Goal: Task Accomplishment & Management: Manage account settings

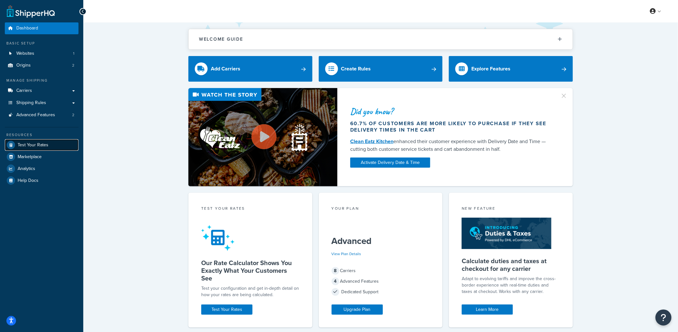
click at [36, 145] on span "Test Your Rates" at bounding box center [33, 145] width 31 height 5
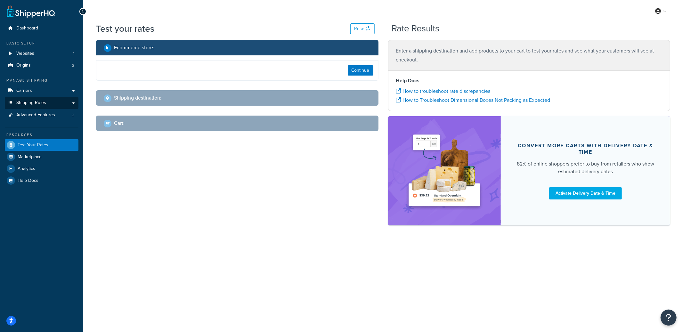
select select "[GEOGRAPHIC_DATA]"
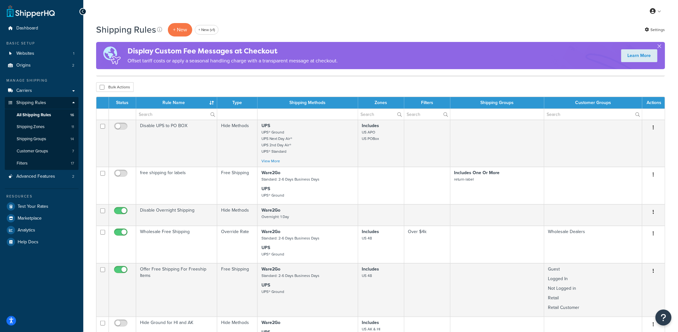
scroll to position [342, 0]
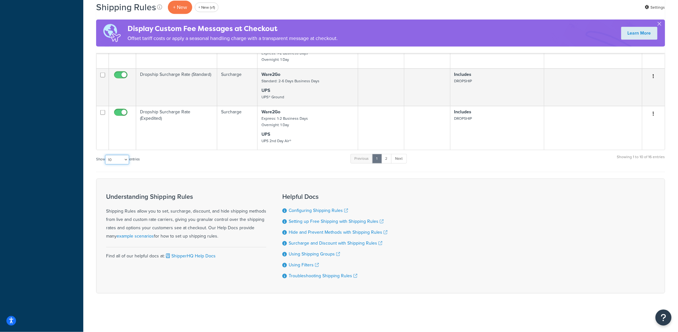
click at [112, 160] on select "10 15 25 50 100 1000" at bounding box center [117, 160] width 24 height 10
select select "25"
click at [106, 155] on select "10 15 25 50 100 1000" at bounding box center [117, 160] width 24 height 10
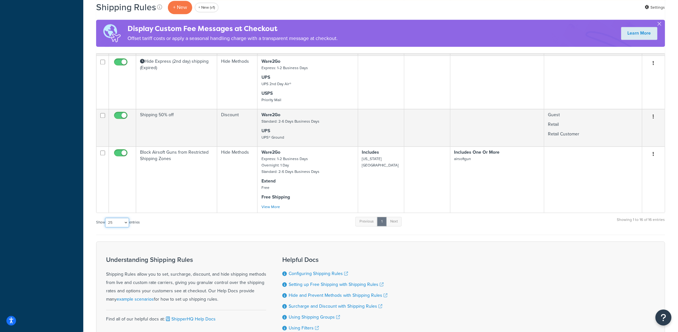
scroll to position [590, 0]
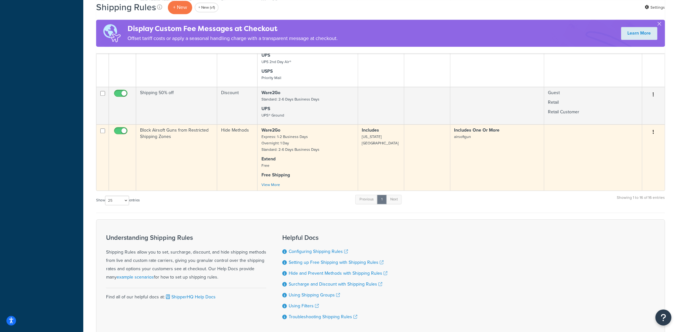
click at [185, 170] on td "Block Airsoft Guns from Restricted Shipping Zones" at bounding box center [176, 157] width 81 height 66
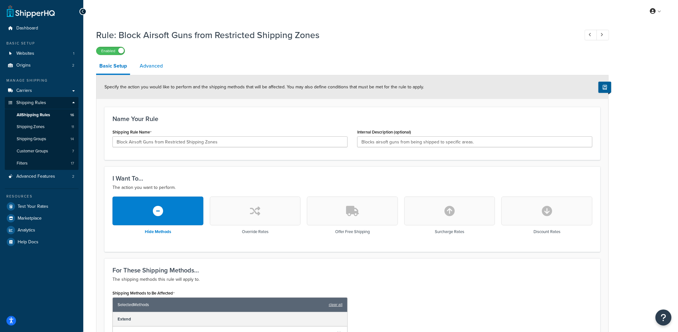
click at [157, 70] on link "Advanced" at bounding box center [150, 65] width 29 height 15
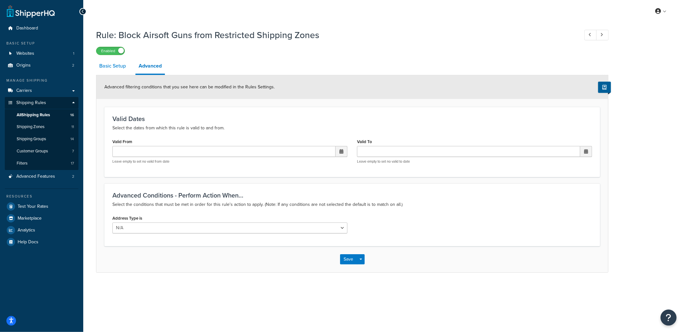
click at [112, 71] on link "Basic Setup" at bounding box center [112, 65] width 33 height 15
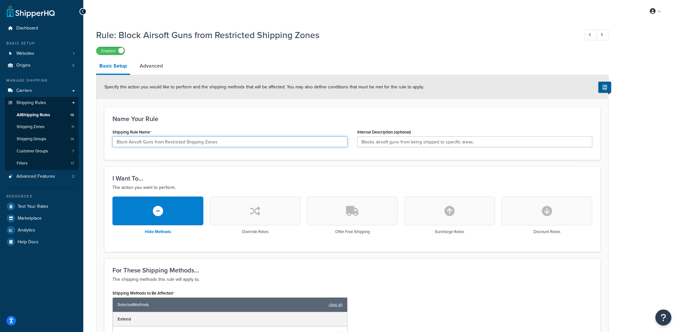
click at [181, 144] on input "Block Airsoft Guns from Restricted Shipping Zones" at bounding box center [229, 141] width 235 height 11
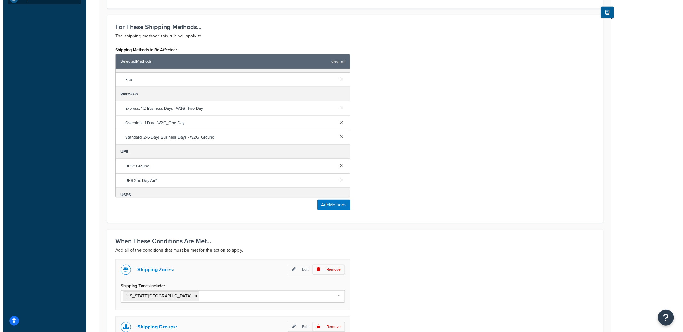
scroll to position [88, 0]
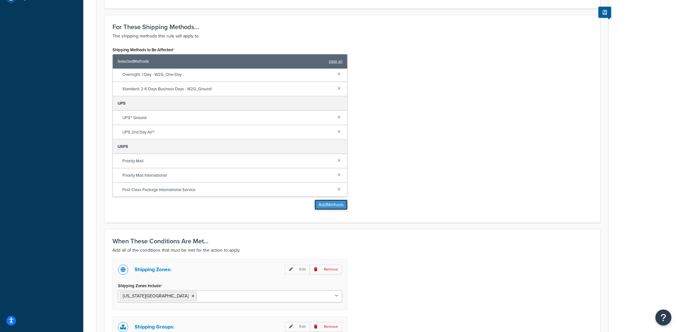
click at [334, 205] on button "Add Methods" at bounding box center [331, 205] width 33 height 10
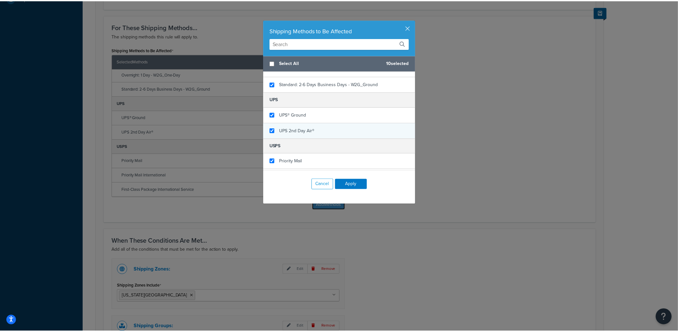
scroll to position [132, 0]
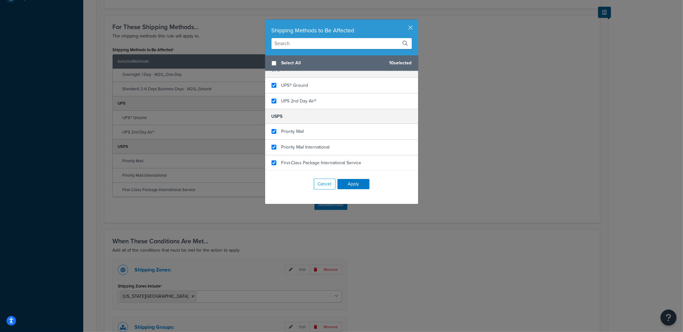
click at [412, 29] on div "Shipping Methods to Be Affected" at bounding box center [341, 38] width 153 height 36
click at [417, 21] on button "button" at bounding box center [418, 21] width 2 height 2
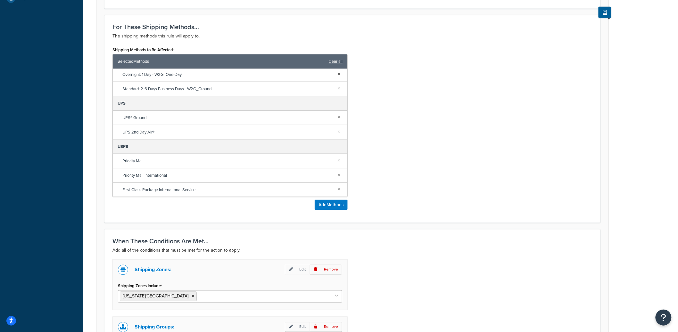
scroll to position [363, 0]
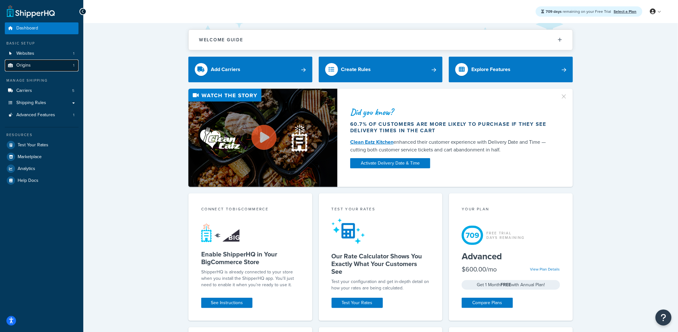
click at [20, 60] on link "Origins 1" at bounding box center [42, 66] width 74 height 12
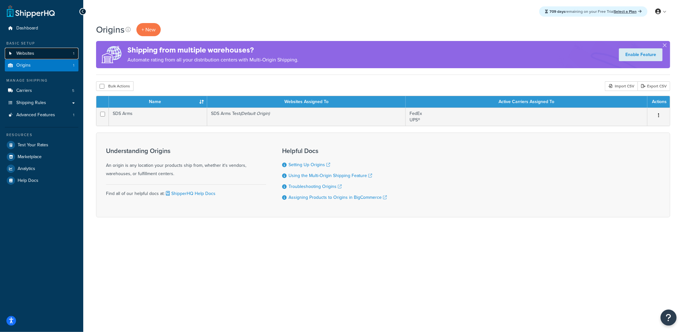
click at [23, 53] on span "Websites" at bounding box center [25, 53] width 18 height 5
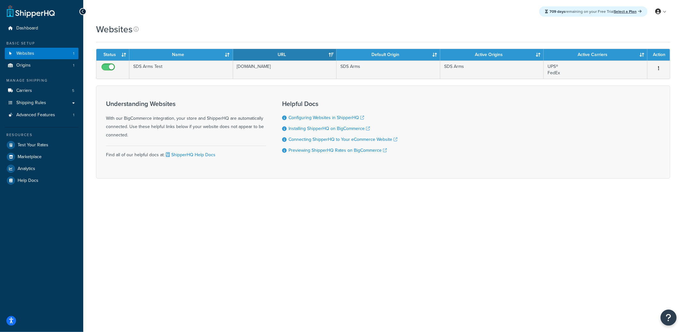
click at [382, 44] on div "Websites Contact Us Send Us A Message Contact Information Name * Email * Compan…" at bounding box center [383, 112] width 600 height 178
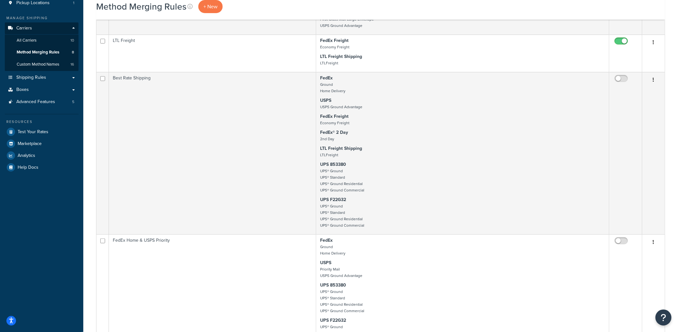
scroll to position [40, 0]
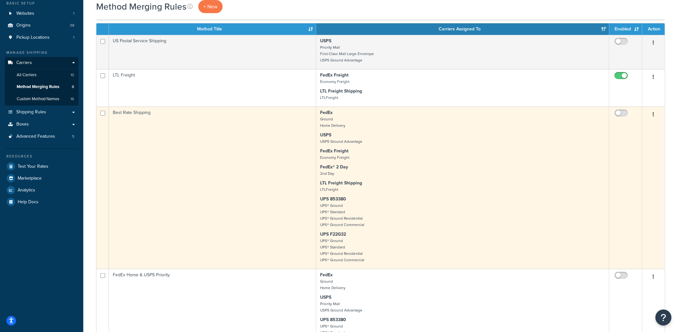
click at [248, 222] on td "Best Rate Shipping" at bounding box center [212, 188] width 207 height 162
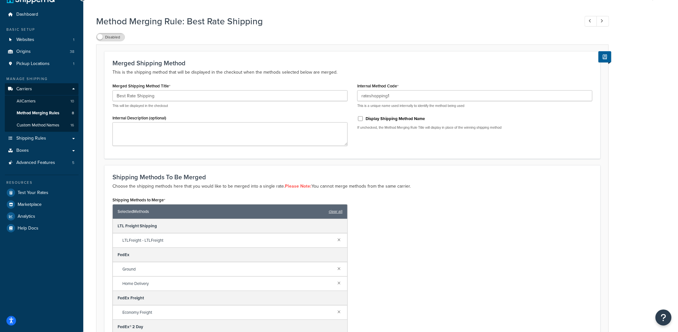
scroll to position [7, 0]
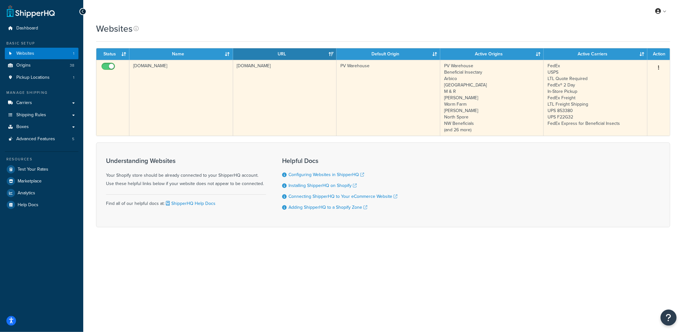
click at [146, 80] on td "groworganic-usd.myshopify.com" at bounding box center [181, 98] width 104 height 76
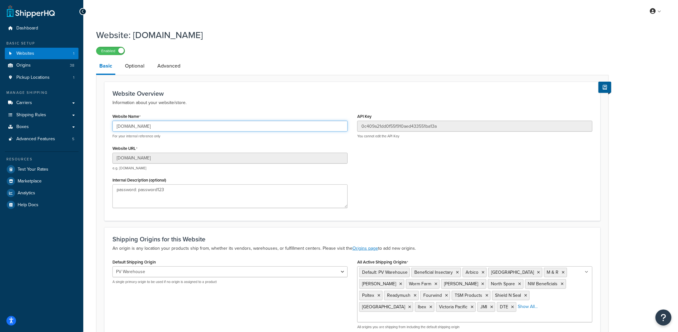
click at [139, 131] on input "[DOMAIN_NAME]" at bounding box center [229, 126] width 235 height 11
click at [39, 101] on link "Carriers" at bounding box center [42, 103] width 74 height 12
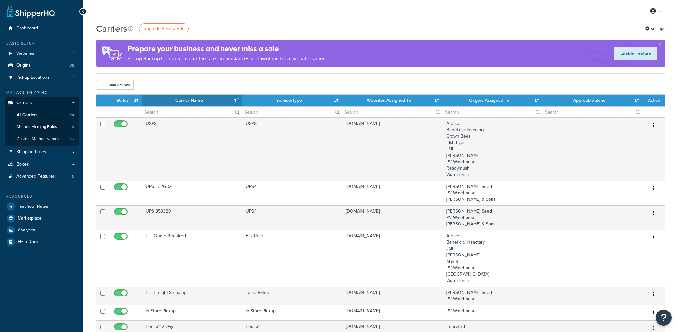
select select "15"
drag, startPoint x: 0, startPoint y: 0, endPoint x: 40, endPoint y: 115, distance: 121.6
click at [40, 115] on link "All Carriers 10" at bounding box center [42, 115] width 74 height 12
select select "15"
click at [40, 124] on link "Method Merging Rules 8" at bounding box center [42, 127] width 74 height 12
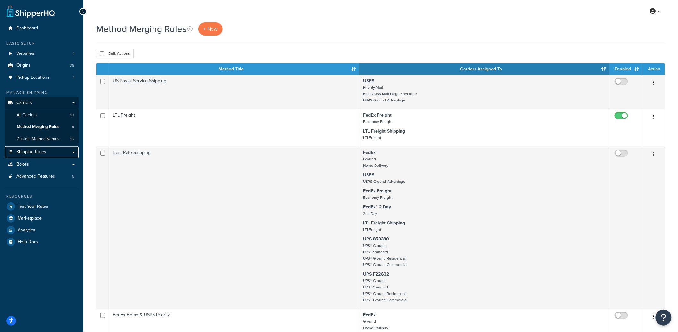
click at [40, 150] on span "Shipping Rules" at bounding box center [31, 152] width 30 height 5
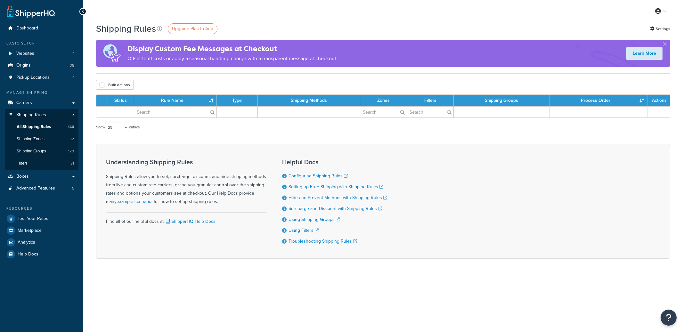
select select "25"
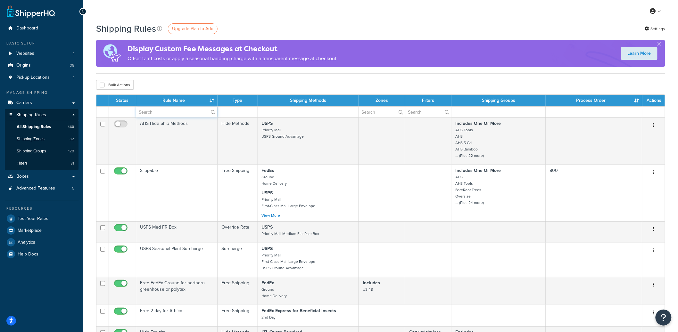
click at [158, 115] on input "text" at bounding box center [176, 112] width 81 height 11
paste input "[PERSON_NAME]'s Annuals and Seed Packs"
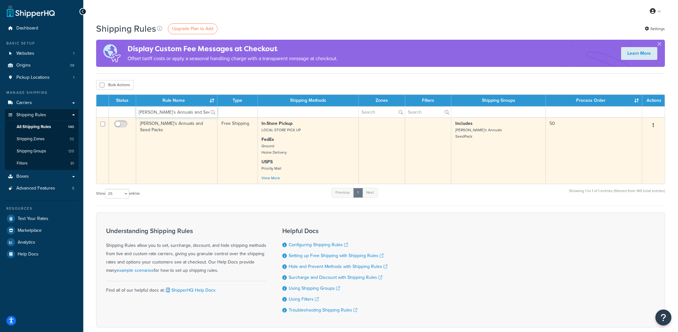
type input "[PERSON_NAME]'s Annuals and Seed Packs"
click at [176, 131] on td "[PERSON_NAME]'s Annuals and Seed Packs" at bounding box center [176, 151] width 81 height 66
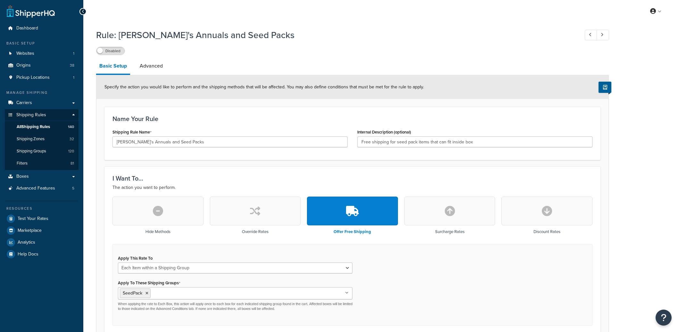
select select "ITEM"
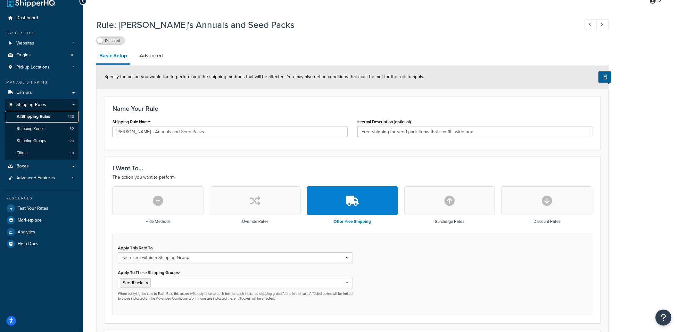
scroll to position [20, 0]
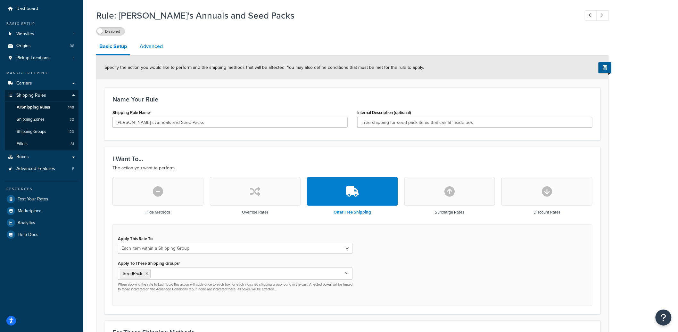
click at [145, 51] on link "Advanced" at bounding box center [150, 46] width 29 height 15
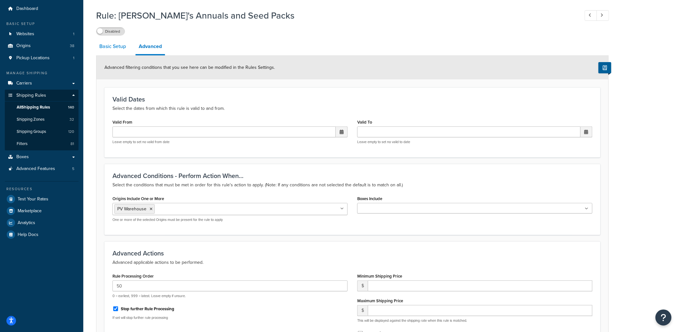
click at [114, 48] on link "Basic Setup" at bounding box center [112, 46] width 33 height 15
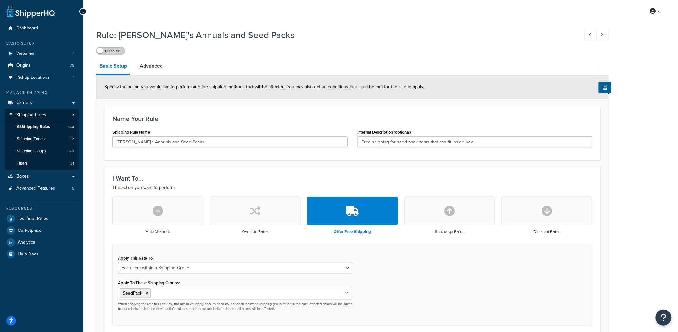
click at [119, 53] on label "Disabled" at bounding box center [110, 51] width 28 height 8
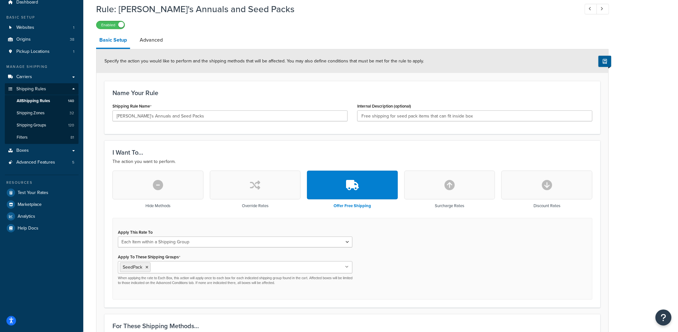
scroll to position [10, 0]
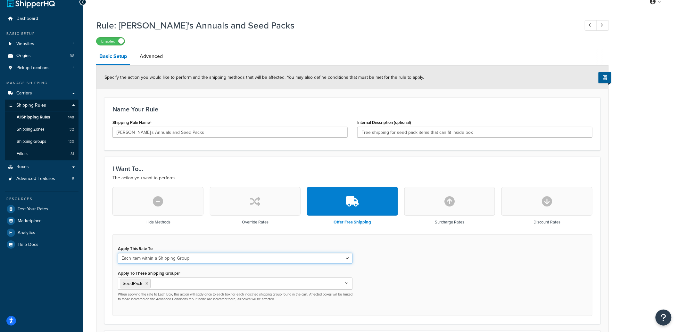
click at [262, 257] on select "Each Shipment in the Cart Each Origin in the Cart Each Shipping Group in the Ca…" at bounding box center [235, 258] width 234 height 11
select select "SHIPPING_GROUP"
click at [118, 253] on select "Each Shipment in the Cart Each Origin in the Cart Each Shipping Group in the Ca…" at bounding box center [235, 258] width 234 height 11
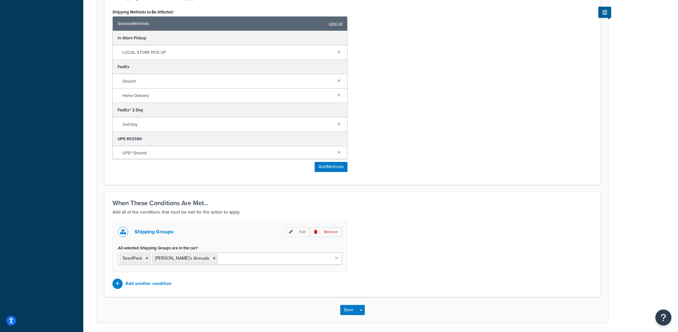
scroll to position [387, 0]
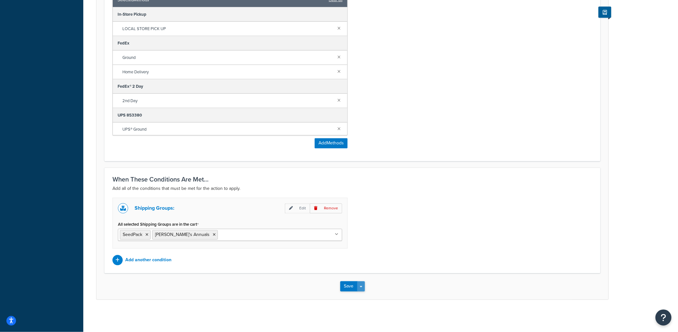
click at [362, 288] on span "button" at bounding box center [361, 286] width 3 height 1
click at [362, 293] on button "Save and Edit" at bounding box center [371, 298] width 62 height 13
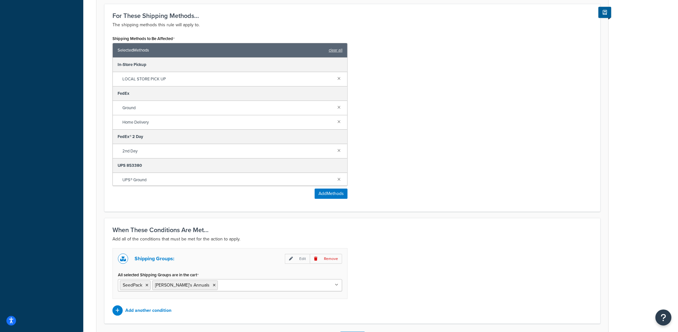
scroll to position [927, 0]
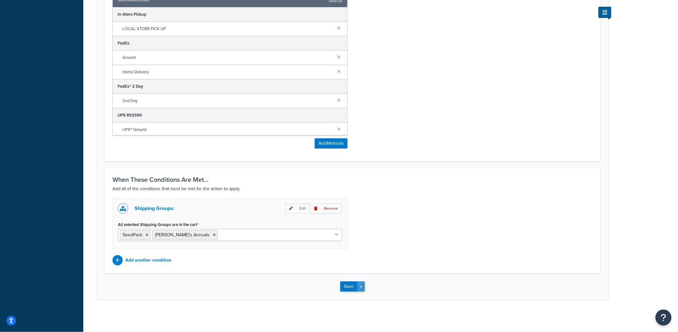
click at [363, 289] on button "Save Dropdown" at bounding box center [361, 287] width 8 height 10
click at [363, 295] on button "Save and Edit" at bounding box center [371, 298] width 62 height 13
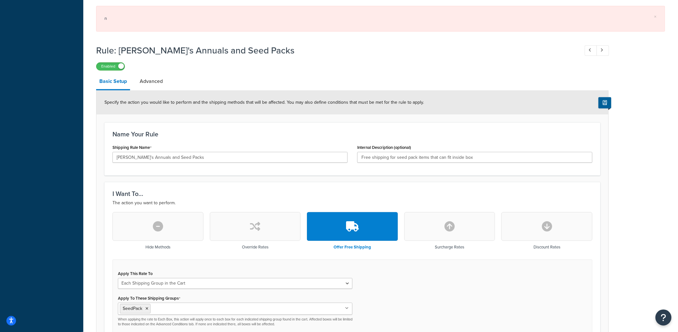
scroll to position [454, 0]
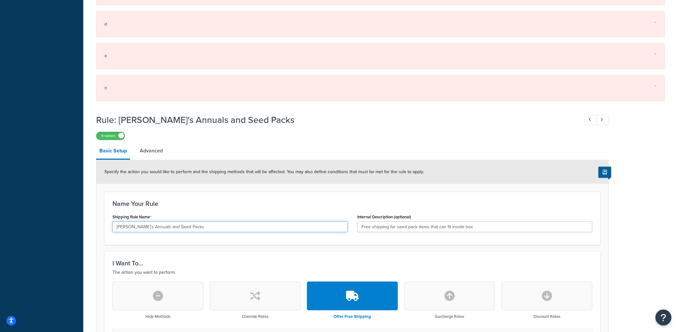
click at [128, 229] on input "Annie's Annuals and Seed Packs" at bounding box center [229, 227] width 235 height 11
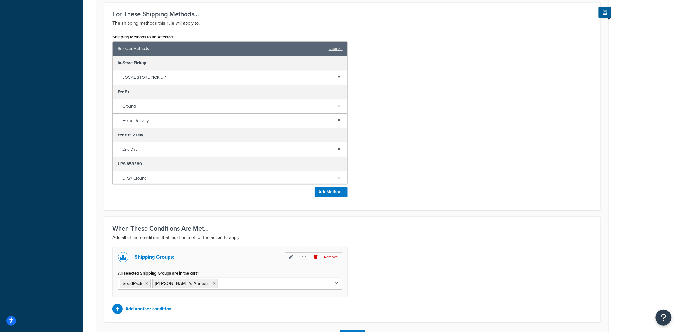
scroll to position [927, 0]
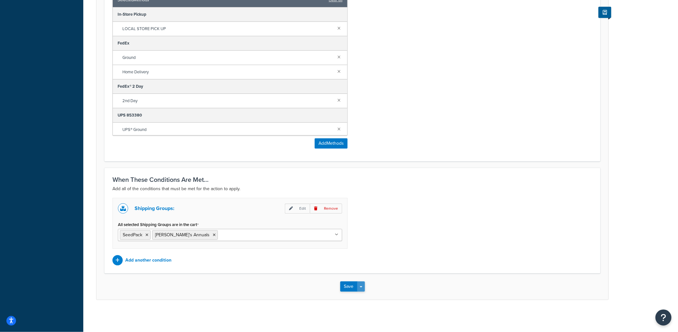
type input "Annies Annuals and Seed Packs"
click at [362, 290] on button "Save Dropdown" at bounding box center [361, 287] width 8 height 10
click at [363, 297] on button "Save and Edit" at bounding box center [371, 298] width 62 height 13
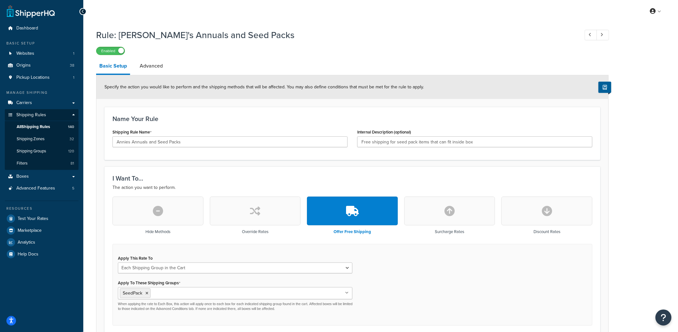
scroll to position [387, 0]
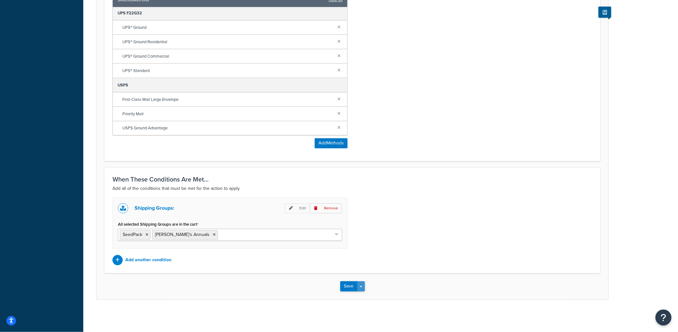
click at [363, 285] on button "Save Dropdown" at bounding box center [361, 287] width 8 height 10
click at [363, 294] on button "Save and Edit" at bounding box center [371, 298] width 62 height 13
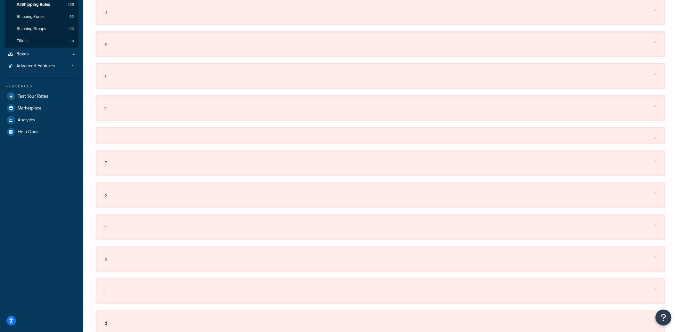
scroll to position [0, 0]
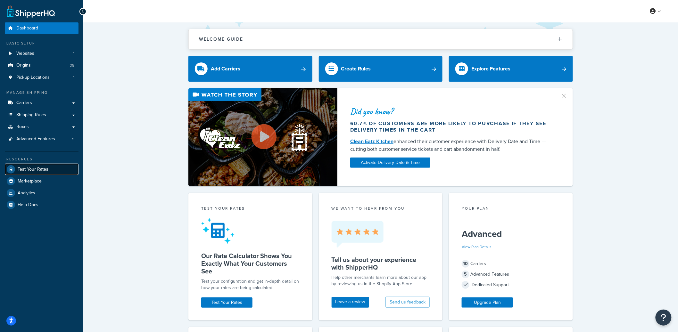
click at [29, 169] on span "Test Your Rates" at bounding box center [33, 169] width 31 height 5
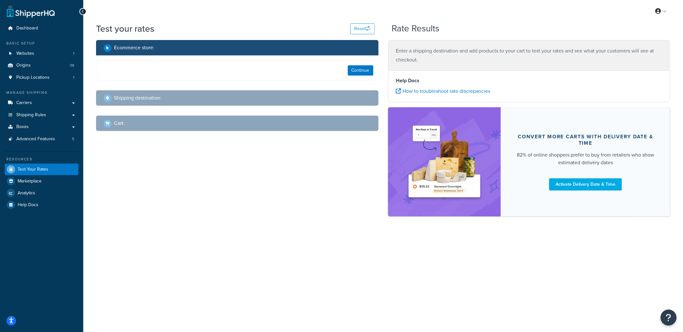
select select "[GEOGRAPHIC_DATA]"
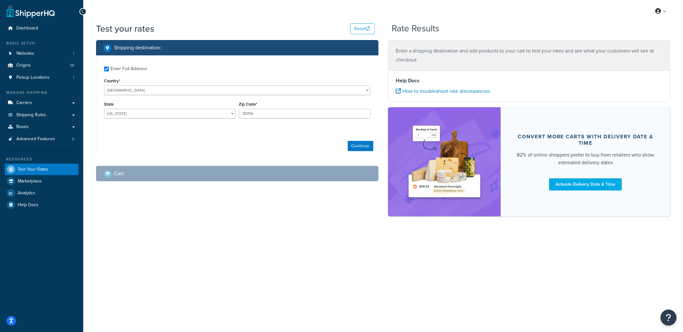
checkbox input "true"
select select "WA"
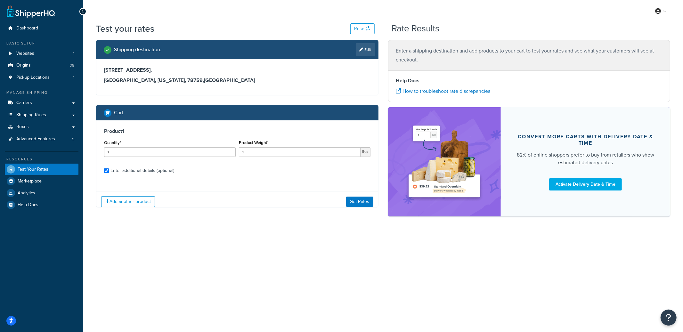
checkbox input "true"
type input "4"
type input "1.1"
select select "84863"
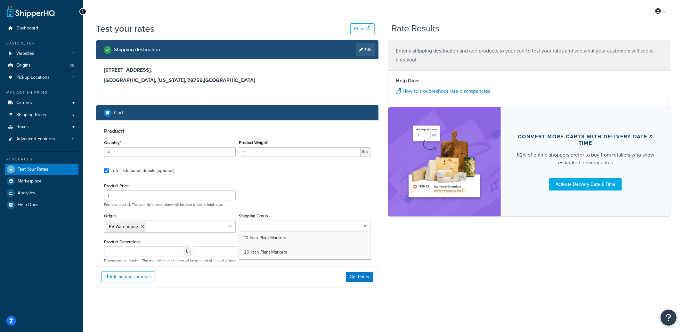
type input "5"
type input "0.02"
select select "65279"
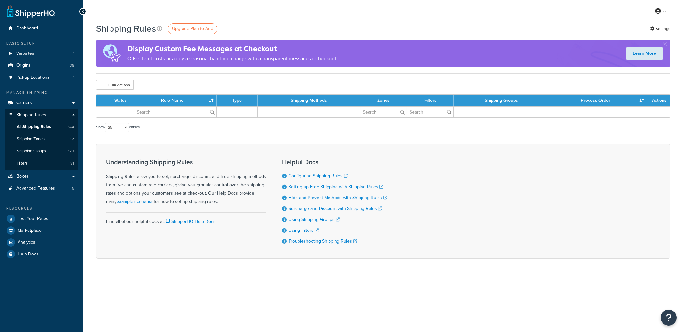
select select "25"
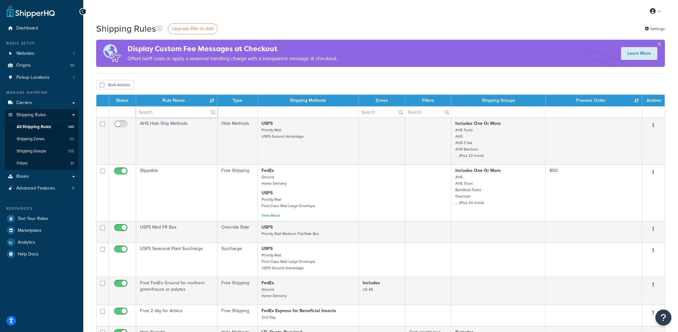
click at [174, 114] on input "text" at bounding box center [176, 112] width 81 height 11
paste input "Flat Rate Shipping"
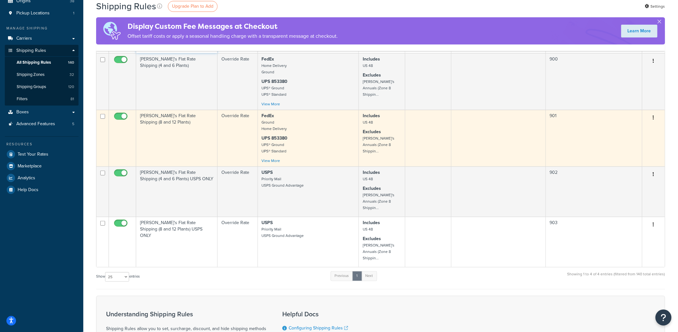
scroll to position [54, 0]
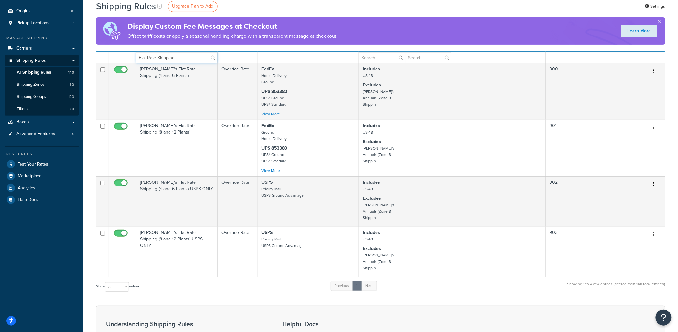
type input "Flat Rate Shipping"
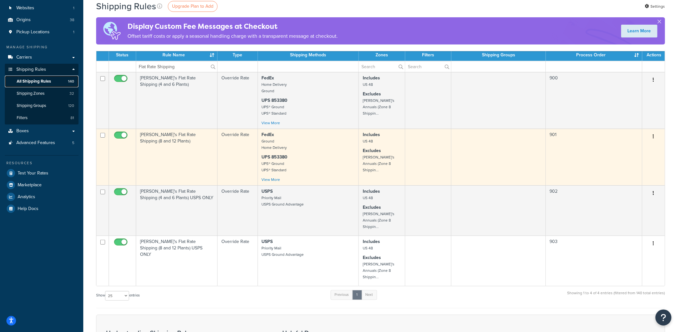
scroll to position [38, 0]
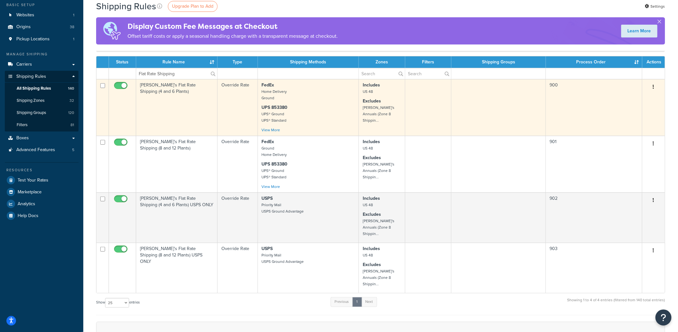
click at [655, 88] on button "button" at bounding box center [653, 87] width 9 height 10
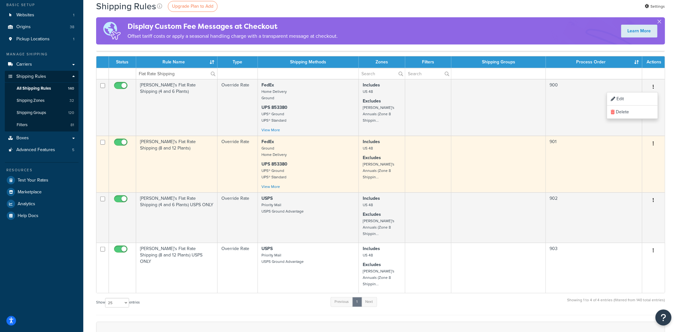
click at [653, 146] on icon "button" at bounding box center [653, 143] width 1 height 4
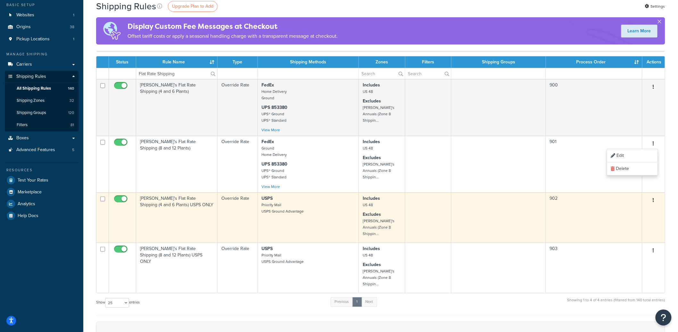
click at [654, 205] on button "button" at bounding box center [653, 200] width 9 height 10
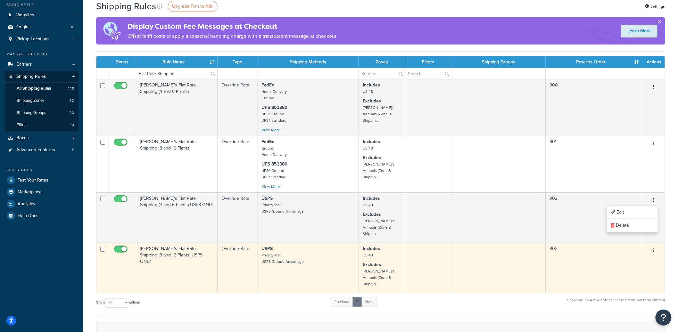
click at [655, 248] on button "button" at bounding box center [653, 251] width 9 height 10
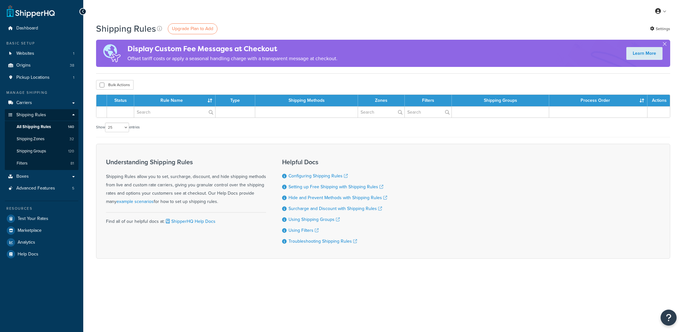
select select "25"
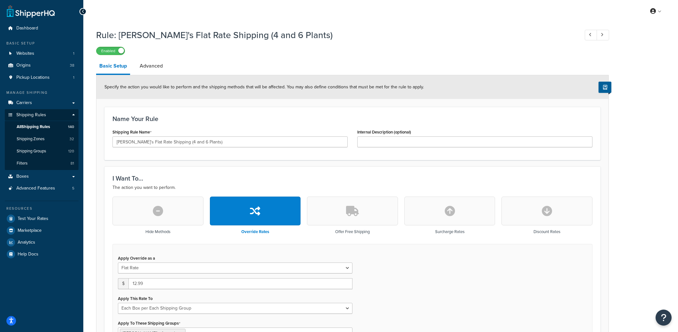
select select "BOX"
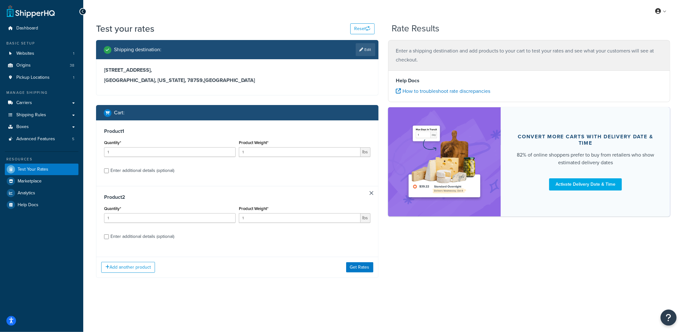
click at [374, 266] on div "Add another product Get Rates" at bounding box center [237, 267] width 282 height 21
click at [367, 266] on button "Get Rates" at bounding box center [359, 267] width 27 height 10
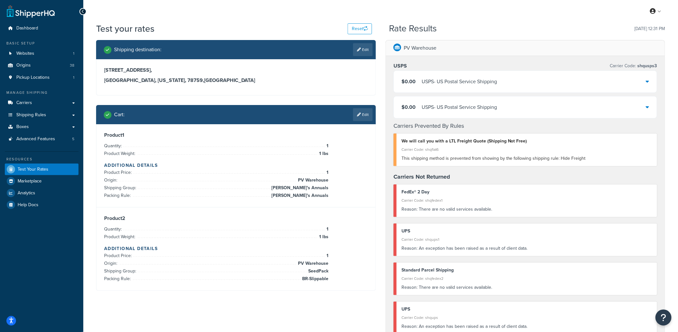
click at [477, 86] on div "USPS - US Postal Service Shipping" at bounding box center [459, 81] width 75 height 9
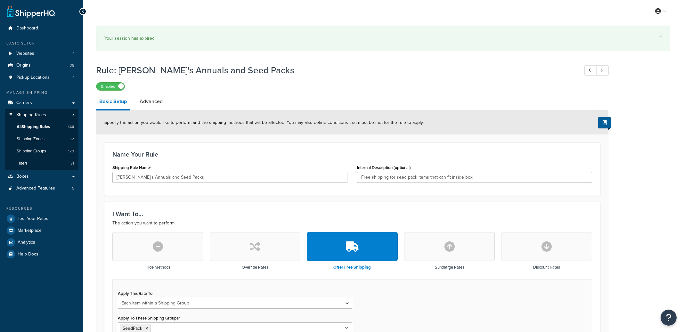
select select "ITEM"
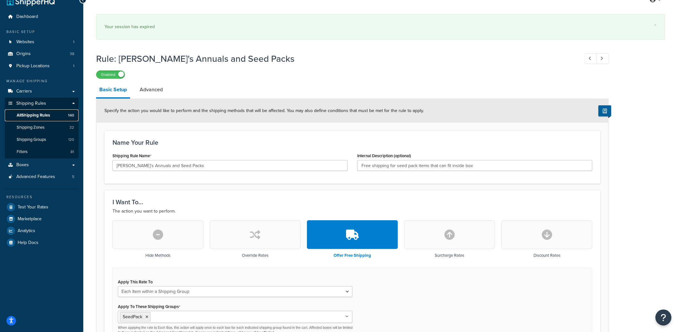
scroll to position [9, 0]
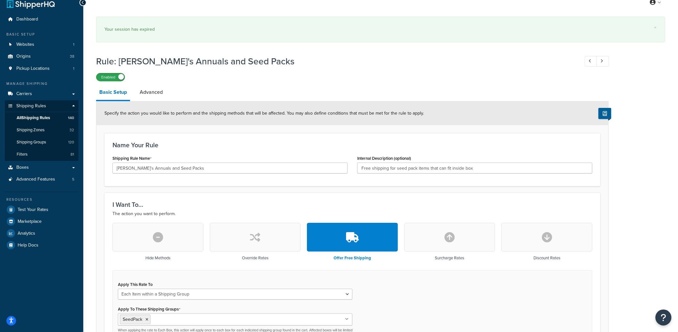
click at [110, 81] on label "Enabled" at bounding box center [110, 77] width 28 height 8
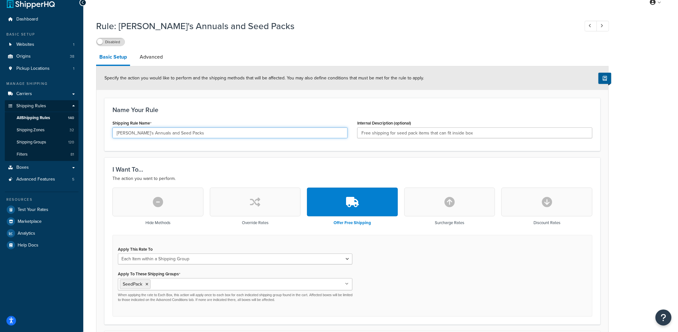
click at [150, 135] on input "Annie's Annuals and Seed Packs" at bounding box center [229, 132] width 235 height 11
click at [147, 135] on input "Annie's Annuals and Seed Packs" at bounding box center [229, 132] width 235 height 11
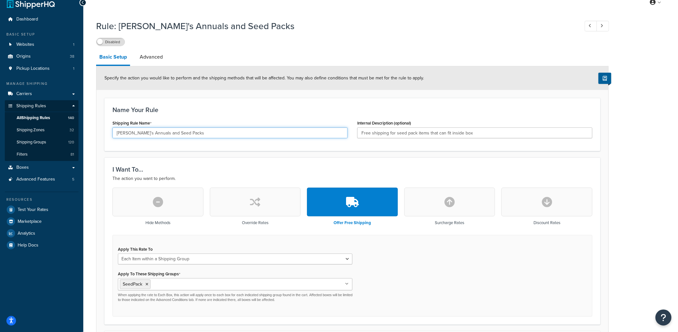
click at [147, 135] on input "Annie's Annuals and Seed Packs" at bounding box center [229, 132] width 235 height 11
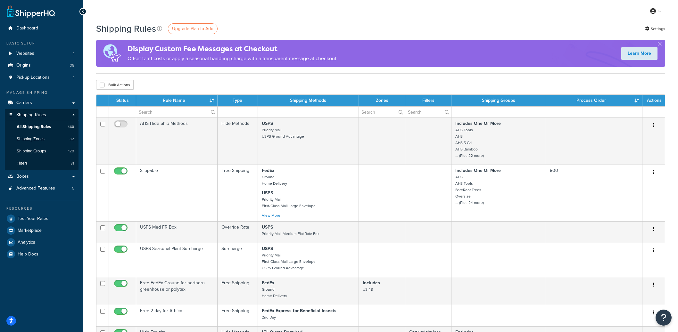
select select "25"
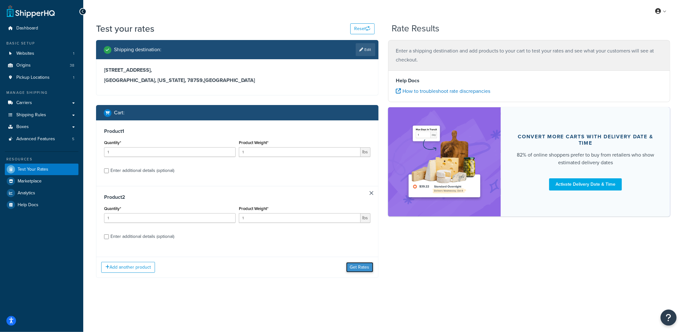
click at [358, 266] on button "Get Rates" at bounding box center [359, 267] width 27 height 10
click at [371, 193] on link at bounding box center [372, 193] width 4 height 4
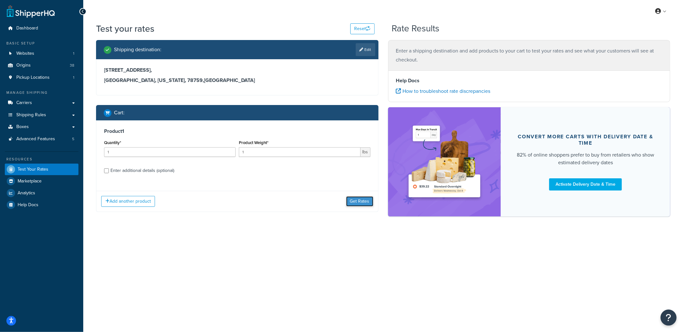
click at [365, 199] on button "Get Rates" at bounding box center [359, 201] width 27 height 10
click at [355, 202] on button "Get Rates" at bounding box center [359, 201] width 27 height 10
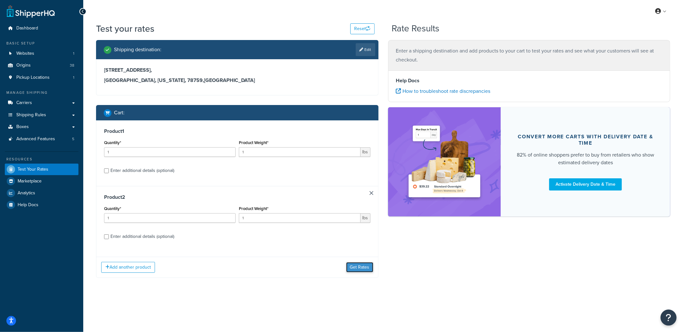
click at [361, 265] on button "Get Rates" at bounding box center [359, 267] width 27 height 10
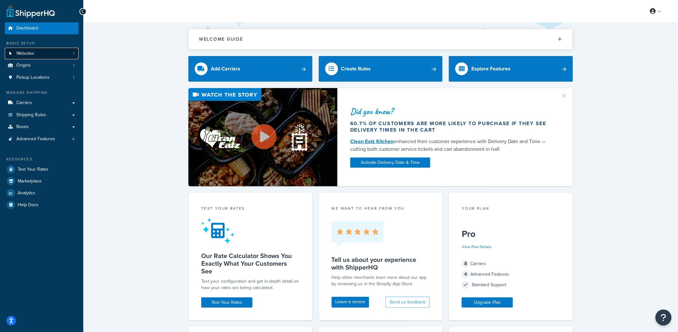
click at [54, 57] on link "Websites 1" at bounding box center [42, 54] width 74 height 12
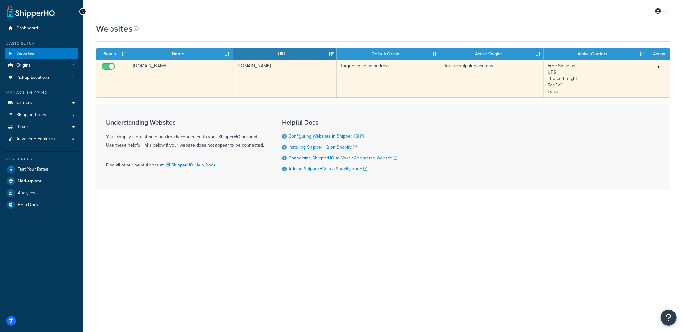
click at [197, 96] on td "[DOMAIN_NAME]" at bounding box center [181, 78] width 104 height 37
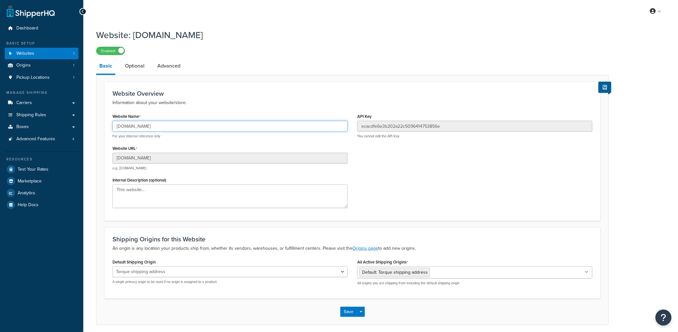
click at [144, 122] on input "[DOMAIN_NAME]" at bounding box center [229, 126] width 235 height 11
click at [144, 127] on input "[DOMAIN_NAME]" at bounding box center [229, 126] width 235 height 11
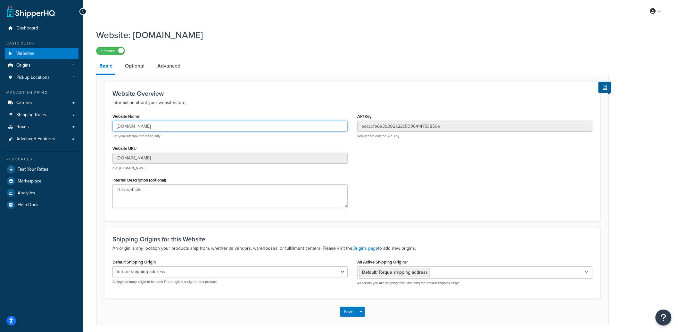
click at [144, 127] on input "[DOMAIN_NAME]" at bounding box center [229, 126] width 235 height 11
click at [392, 127] on input "ecacdfe6e3b202a22c5096414753856e" at bounding box center [474, 126] width 235 height 11
click at [37, 117] on span "Shipping Rules" at bounding box center [31, 114] width 30 height 5
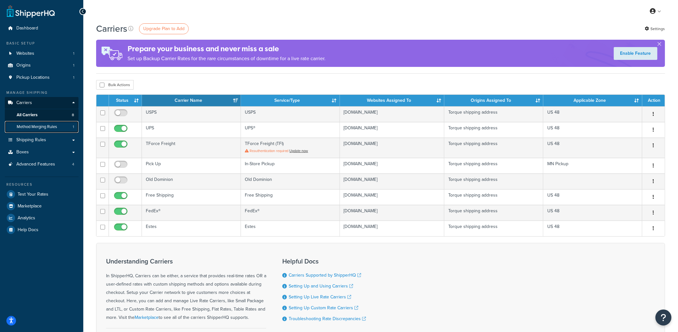
click at [57, 126] on span "Method Merging Rules" at bounding box center [37, 126] width 40 height 5
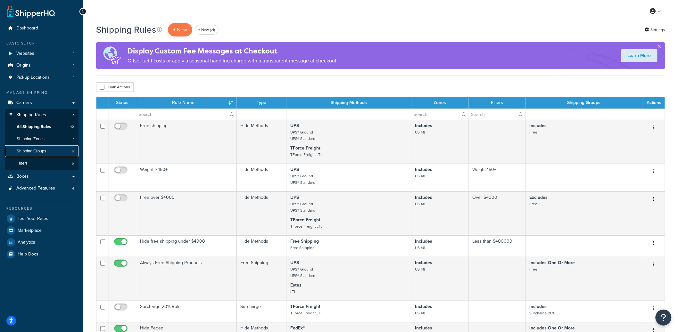
click at [43, 150] on span "Shipping Groups" at bounding box center [31, 151] width 29 height 5
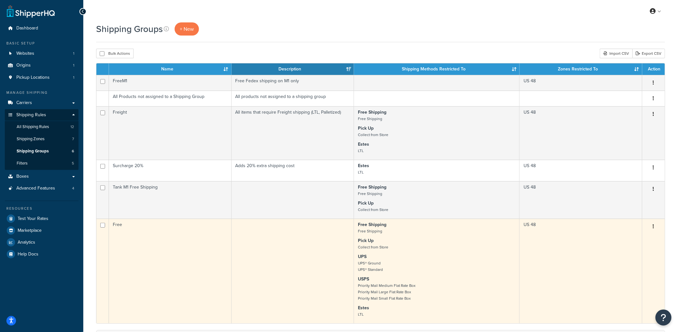
click at [159, 251] on td "Free" at bounding box center [170, 271] width 123 height 105
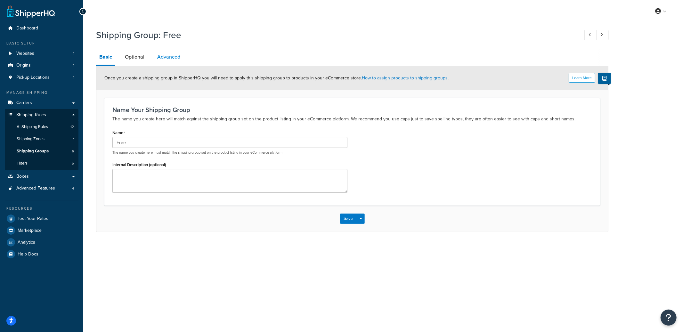
click at [167, 56] on link "Advanced" at bounding box center [168, 56] width 29 height 15
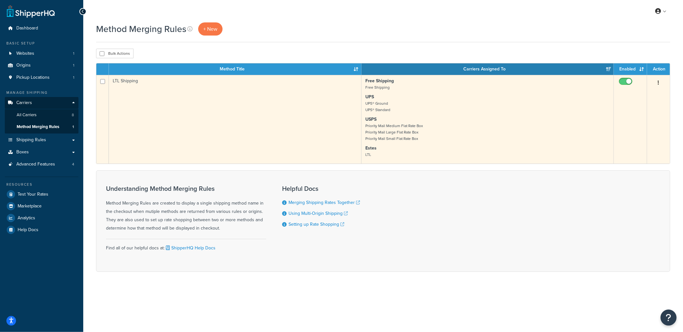
click at [283, 127] on td "LTL Shipping" at bounding box center [235, 119] width 252 height 89
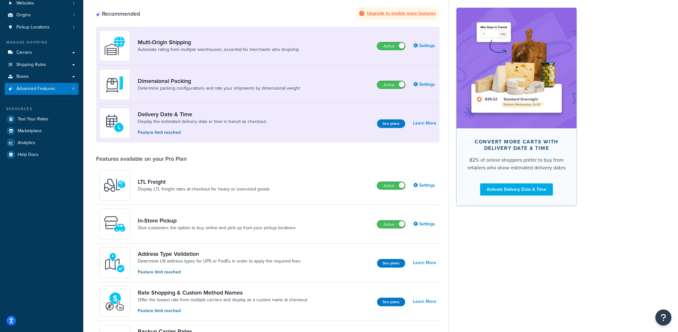
scroll to position [45, 0]
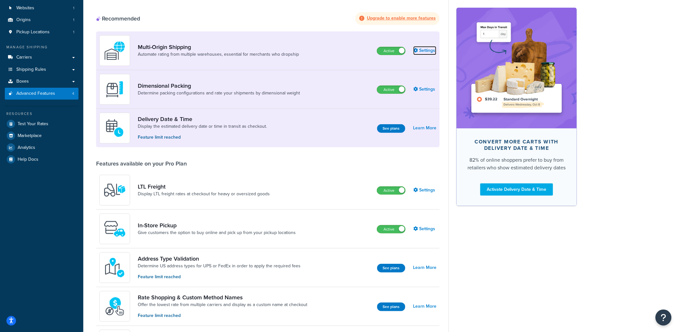
click at [422, 52] on link "Settings" at bounding box center [424, 50] width 23 height 9
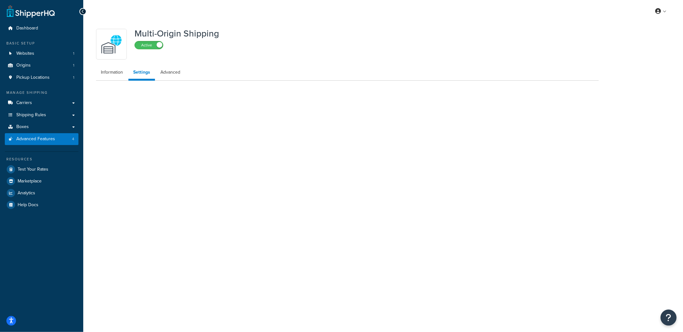
select select "false"
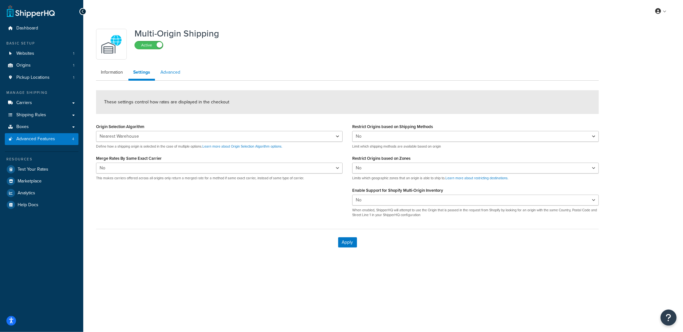
click at [178, 76] on link "Advanced" at bounding box center [170, 72] width 29 height 13
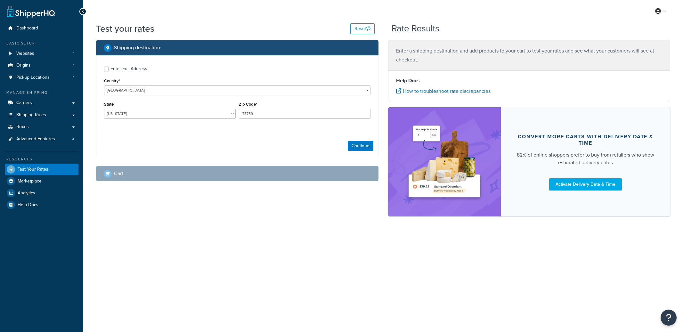
select select "[GEOGRAPHIC_DATA]"
checkbox input "true"
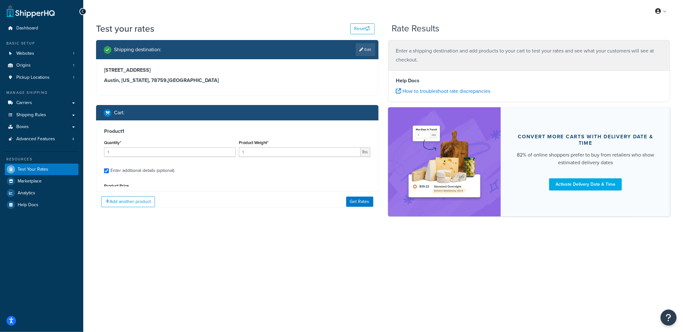
type input "1.9996"
type input "17.5"
type input "12"
type input "9"
type input "1"
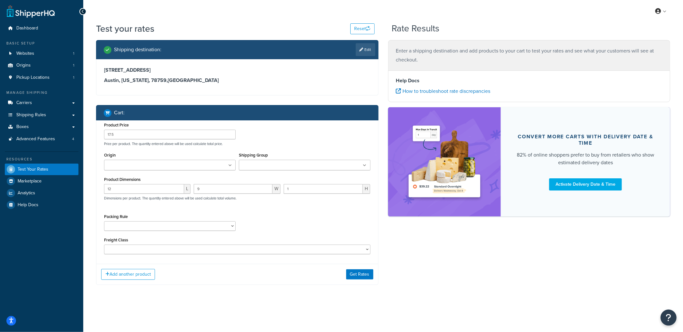
scroll to position [127, 0]
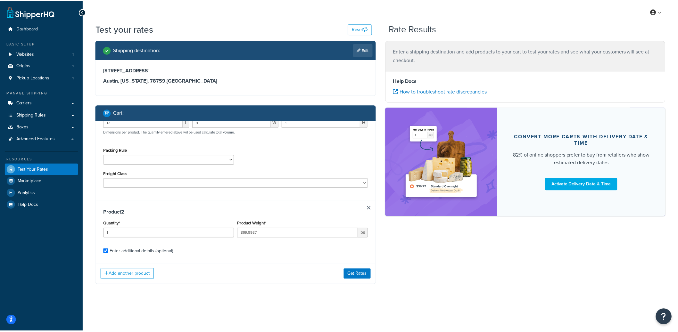
scroll to position [127, 0]
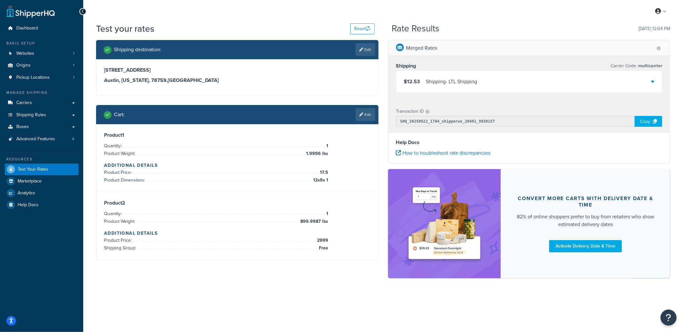
click at [456, 82] on div "Shipping - LTL Shipping" at bounding box center [451, 81] width 51 height 9
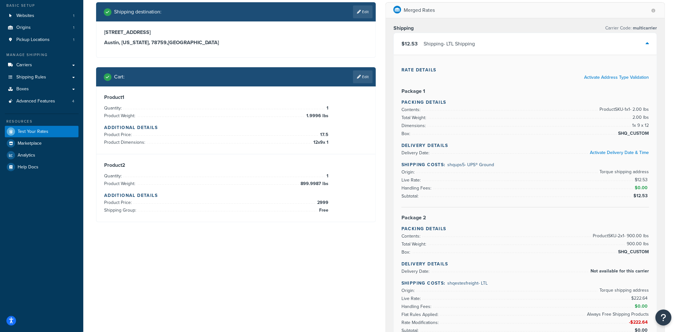
scroll to position [0, 0]
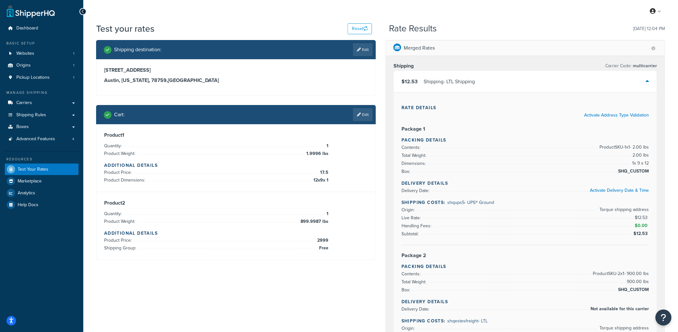
click at [440, 83] on div "Shipping - LTL Shipping" at bounding box center [448, 81] width 51 height 9
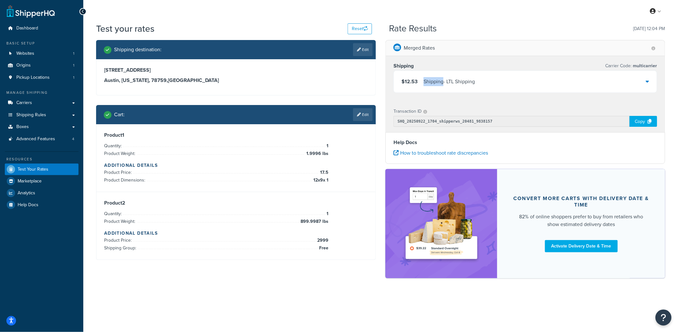
click at [440, 83] on div "Shipping - LTL Shipping" at bounding box center [448, 81] width 51 height 9
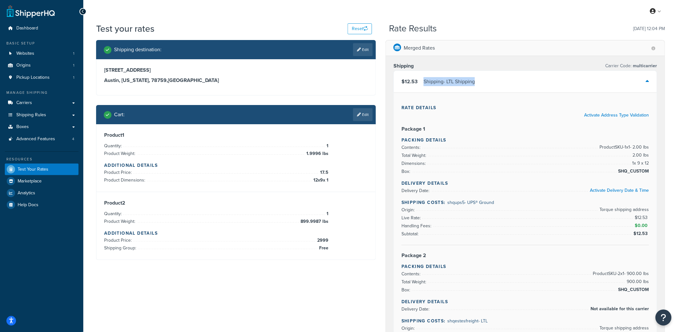
click at [472, 82] on div "Shipping - LTL Shipping" at bounding box center [448, 81] width 51 height 9
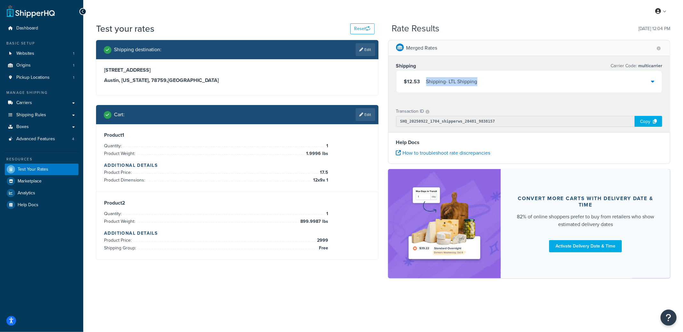
copy div "Shipping - LTL Shipping"
click at [412, 67] on h3 "Shipping" at bounding box center [406, 66] width 20 height 6
click at [446, 82] on div "Shipping - LTL Shipping" at bounding box center [451, 81] width 51 height 9
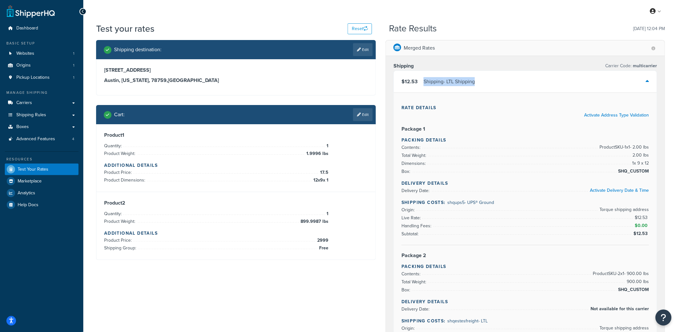
drag, startPoint x: 479, startPoint y: 81, endPoint x: 425, endPoint y: 82, distance: 54.5
click at [425, 82] on div "$12.53 Shipping - LTL Shipping" at bounding box center [525, 82] width 263 height 22
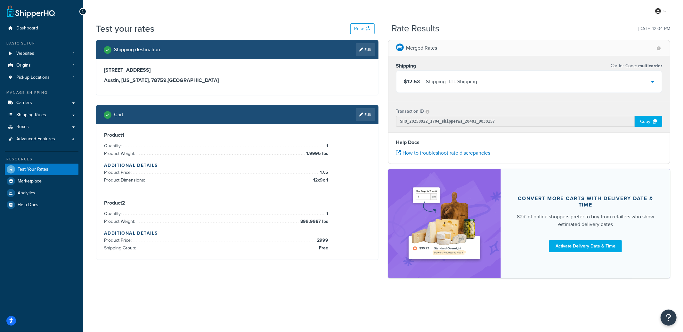
click at [471, 84] on div "Shipping - LTL Shipping" at bounding box center [451, 81] width 51 height 9
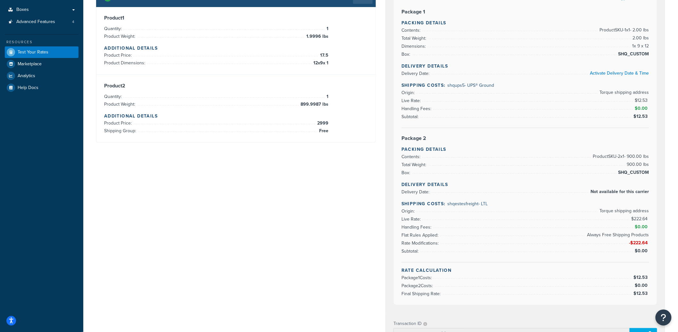
scroll to position [107, 0]
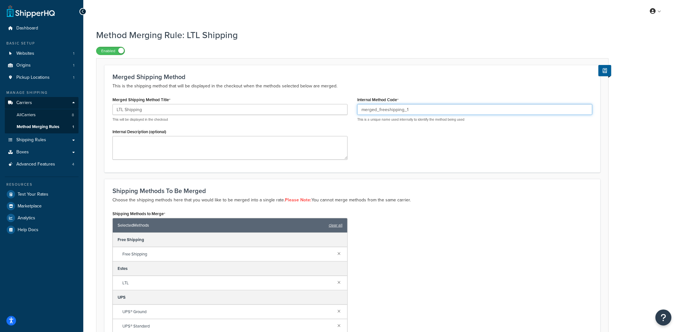
drag, startPoint x: 420, startPoint y: 109, endPoint x: 362, endPoint y: 109, distance: 58.0
click at [362, 109] on input "merged_freeshipping_1" at bounding box center [474, 109] width 235 height 11
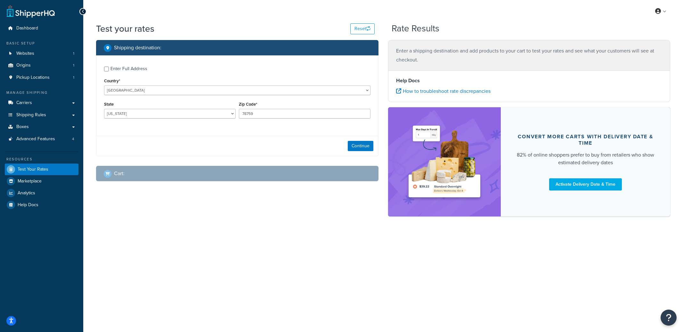
select select "[GEOGRAPHIC_DATA]"
checkbox input "true"
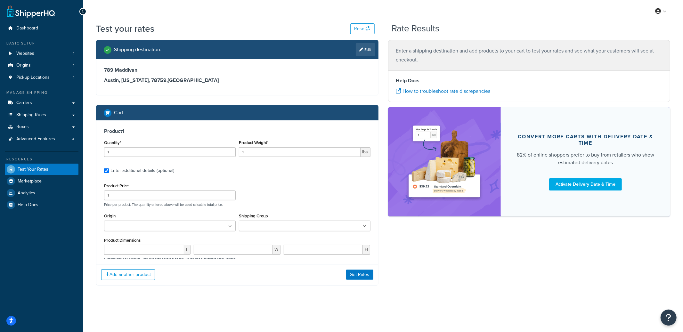
type input "1.9996"
type input "17.5"
type input "12"
type input "9"
type input "1"
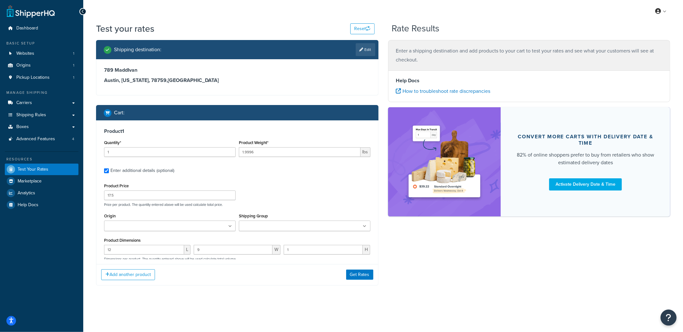
scroll to position [60, 0]
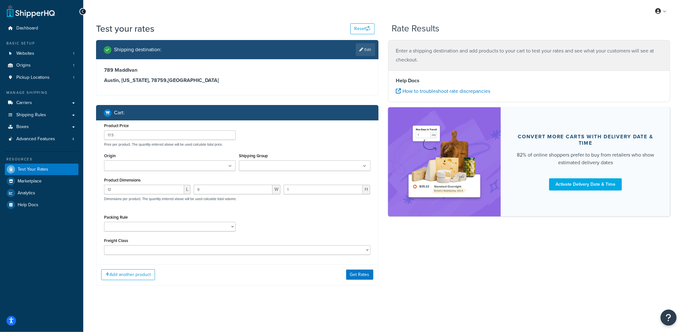
type input "2"
type input "213.8989"
type input "1699"
type input "48.43"
type input "30.31"
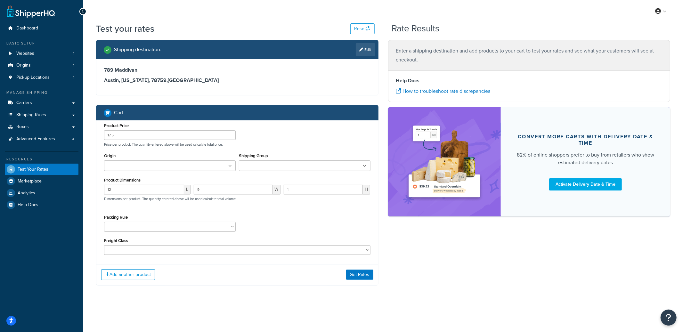
type input "13.39"
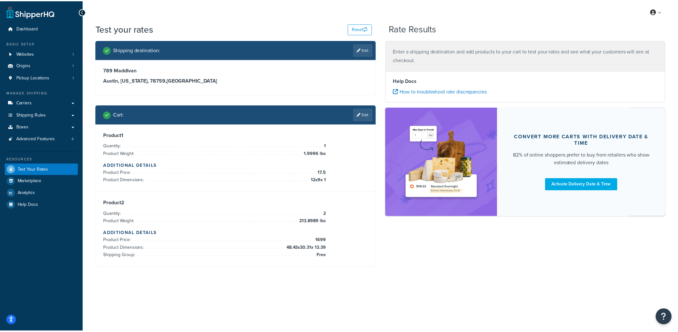
scroll to position [129, 0]
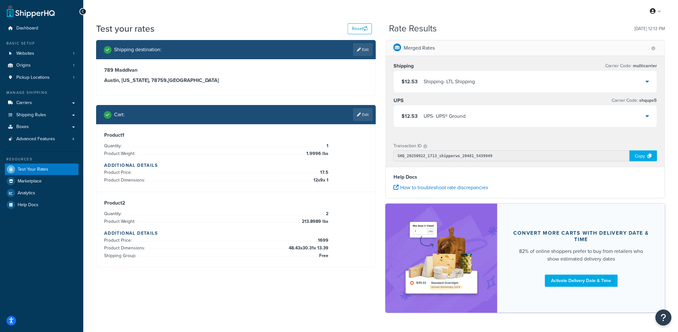
click at [483, 120] on div "$12.53 UPS - UPS® Ground" at bounding box center [525, 116] width 263 height 22
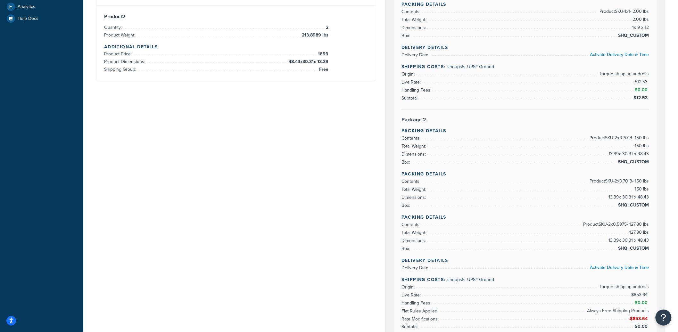
scroll to position [29, 0]
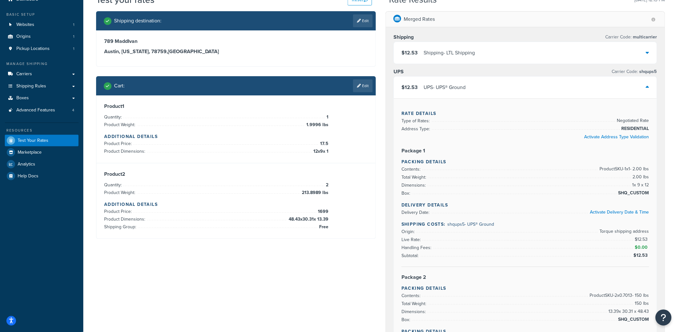
click at [446, 56] on div "Shipping - LTL Shipping" at bounding box center [448, 52] width 51 height 9
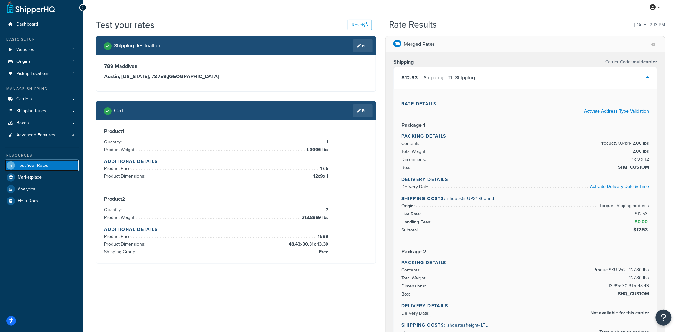
scroll to position [0, 0]
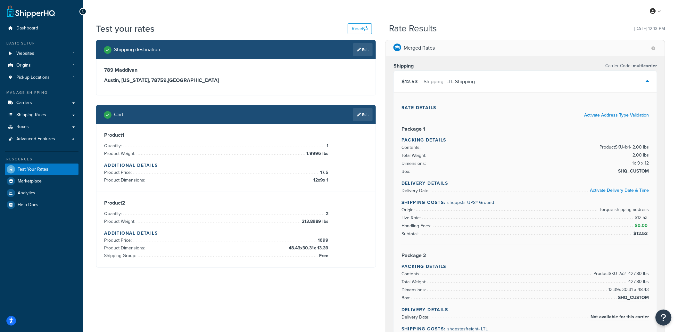
click at [480, 70] on div "Shipping Carrier Code: multicarrier" at bounding box center [525, 65] width 264 height 9
click at [478, 78] on div "$12.53 Shipping - LTL Shipping" at bounding box center [525, 82] width 263 height 22
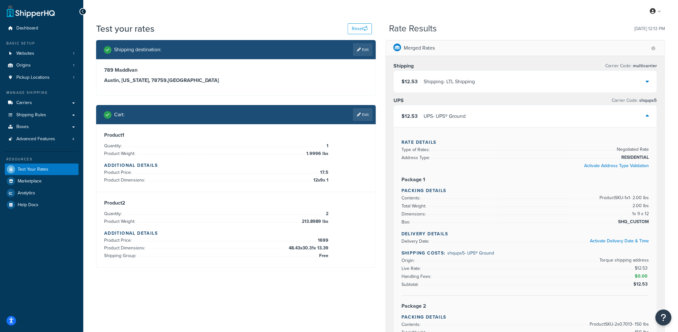
click at [447, 118] on div "UPS - UPS® Ground" at bounding box center [444, 116] width 42 height 9
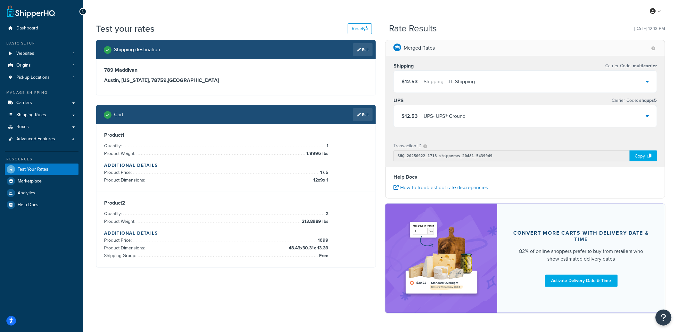
click at [447, 118] on div "UPS - UPS® Ground" at bounding box center [444, 116] width 42 height 9
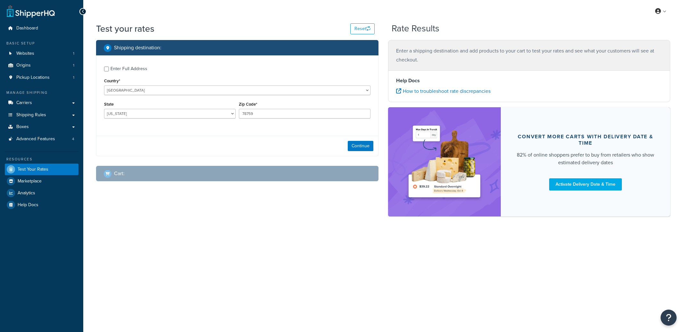
select select "[GEOGRAPHIC_DATA]"
checkbox input "true"
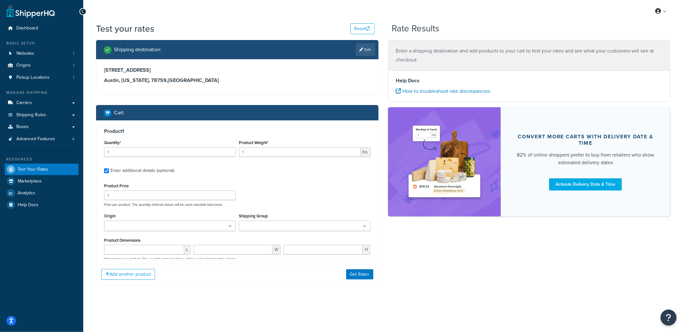
type input "1.9996"
type input "17.5"
type input "12"
type input "9"
type input "1"
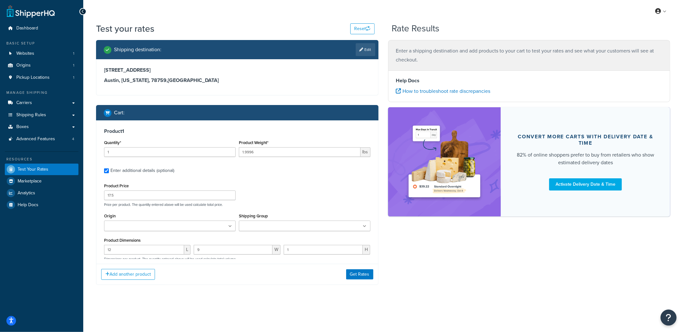
type input "4"
type input "213.8989"
type input "1699"
type input "48.43"
type input "30.31"
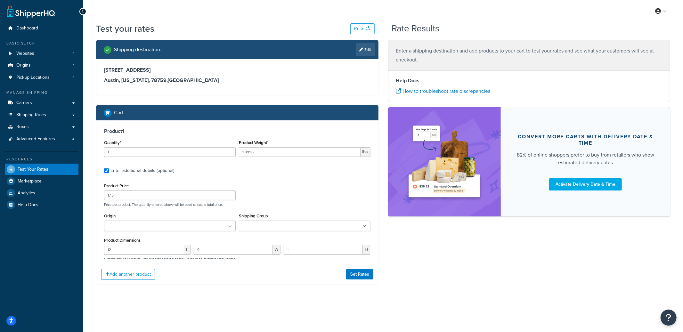
type input "13.39"
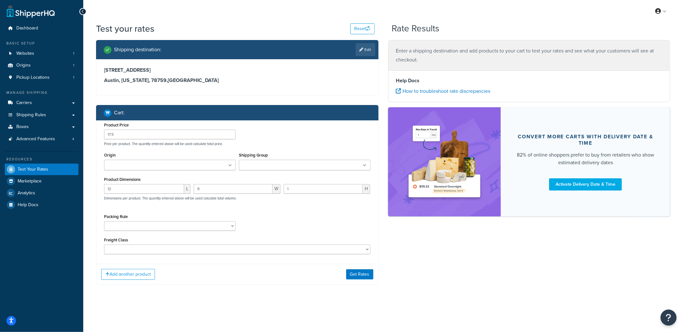
scroll to position [44, 0]
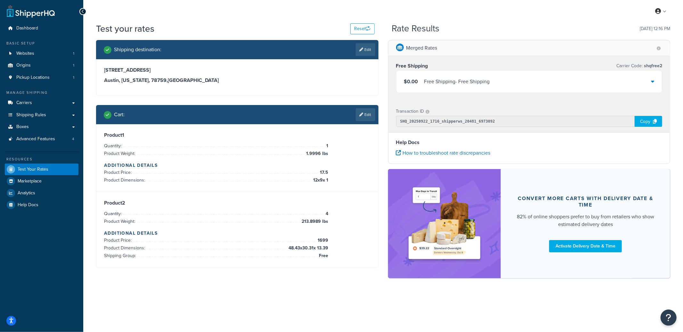
click at [482, 85] on div "Free Shipping - Free Shipping" at bounding box center [457, 81] width 66 height 9
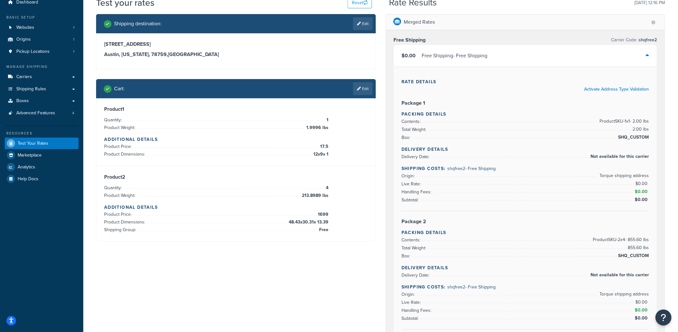
scroll to position [21, 0]
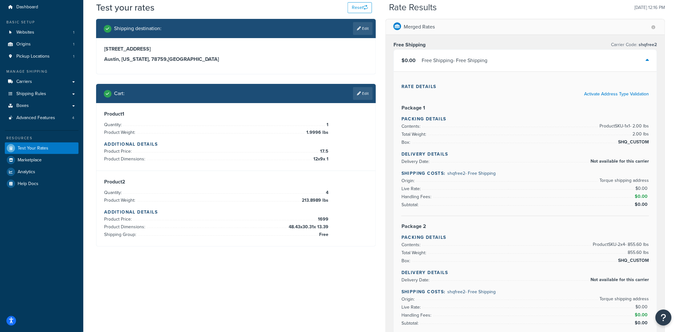
click at [457, 56] on div "Free Shipping - Free Shipping" at bounding box center [455, 60] width 66 height 9
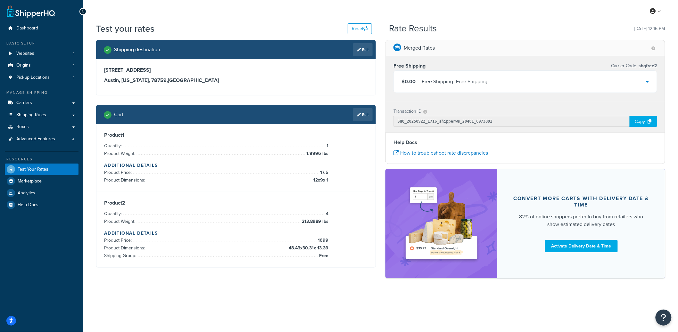
scroll to position [0, 0]
click at [466, 86] on div "Free Shipping - Free Shipping" at bounding box center [457, 81] width 66 height 9
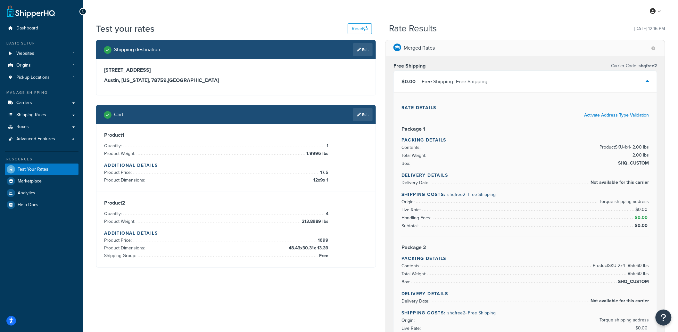
click at [466, 86] on div "Free Shipping - Free Shipping" at bounding box center [455, 81] width 66 height 9
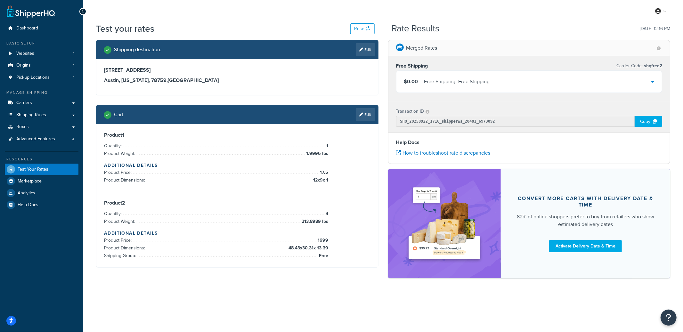
click at [460, 83] on div "Free Shipping - Free Shipping" at bounding box center [457, 81] width 66 height 9
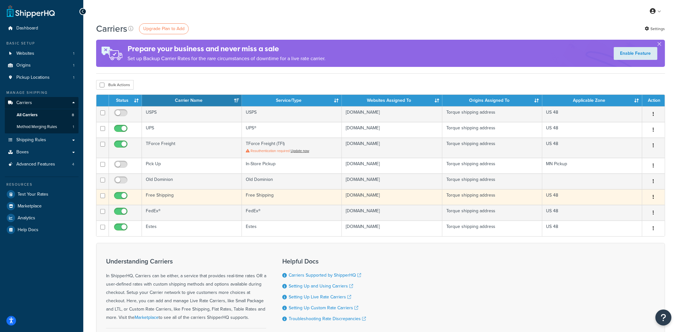
click at [187, 201] on td "Free Shipping" at bounding box center [192, 197] width 100 height 16
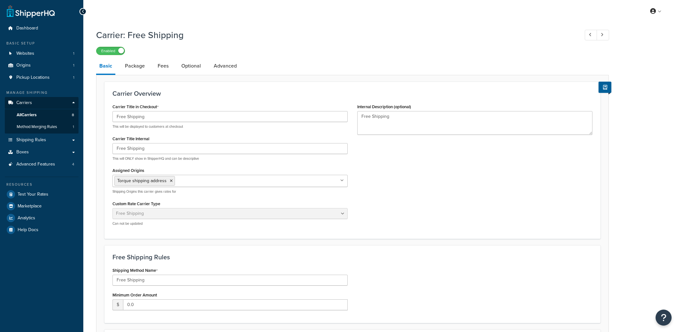
select select "free"
click at [57, 127] on span "Method Merging Rules" at bounding box center [37, 126] width 40 height 5
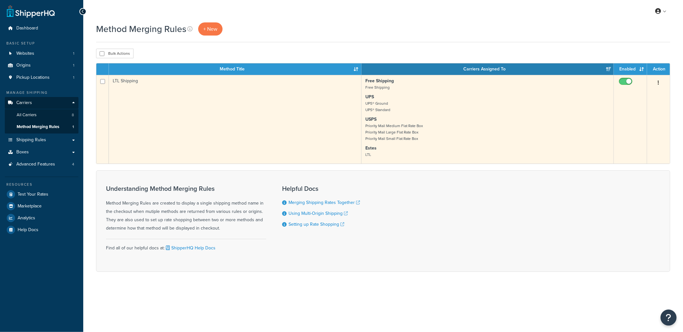
click at [242, 126] on td "LTL Shipping" at bounding box center [235, 119] width 252 height 89
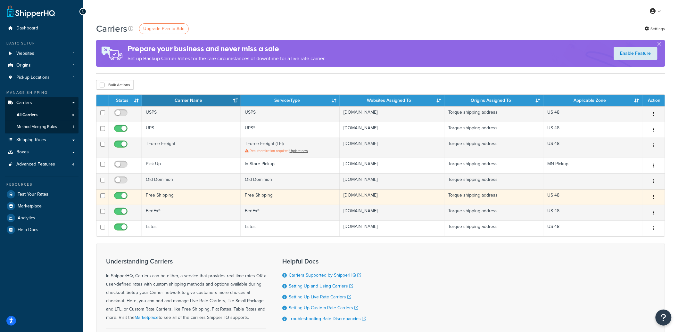
click at [181, 193] on td "Free Shipping" at bounding box center [191, 197] width 99 height 16
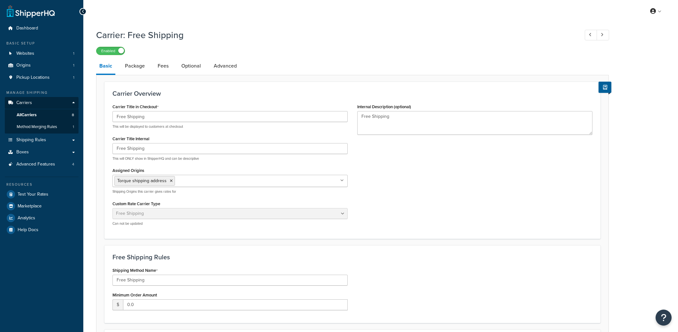
select select "free"
click at [237, 68] on link "Advanced" at bounding box center [224, 65] width 29 height 15
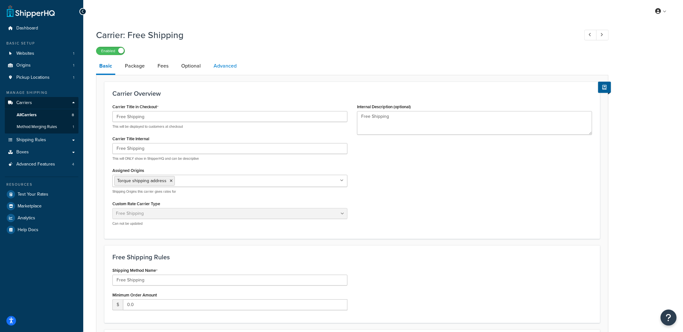
select select "false"
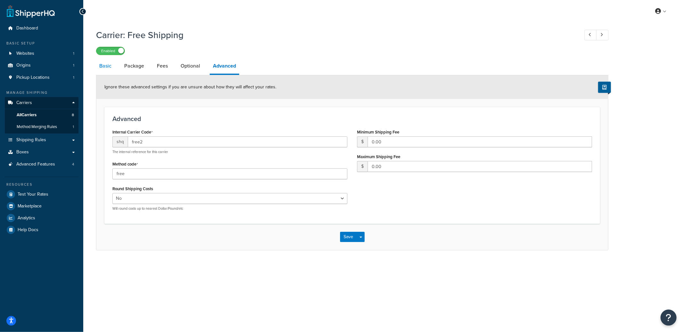
click at [103, 71] on link "Basic" at bounding box center [105, 65] width 19 height 15
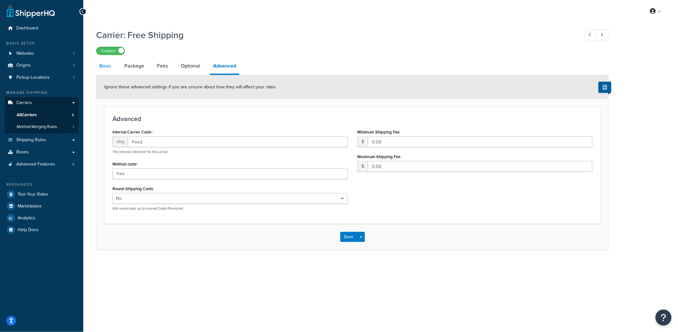
select select "free"
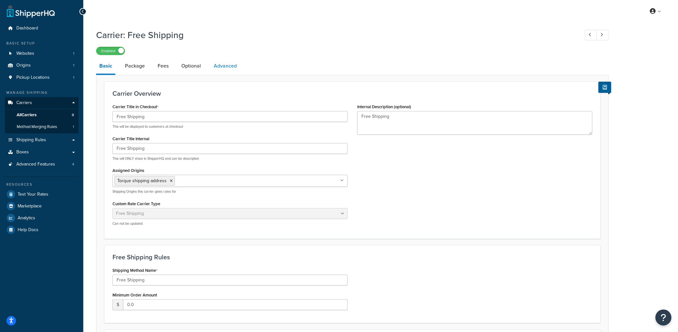
click at [229, 65] on link "Advanced" at bounding box center [224, 65] width 29 height 15
select select "false"
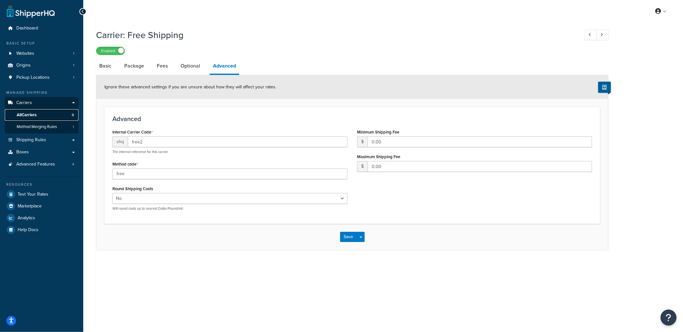
click at [46, 113] on link "All Carriers 8" at bounding box center [42, 115] width 74 height 12
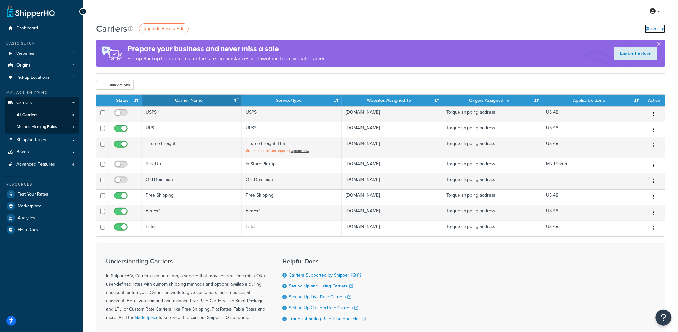
click at [653, 31] on link "Settings" at bounding box center [655, 28] width 20 height 9
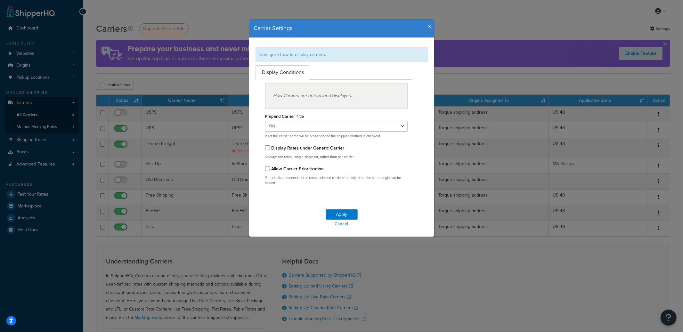
click at [428, 27] on icon "button" at bounding box center [430, 27] width 4 height 6
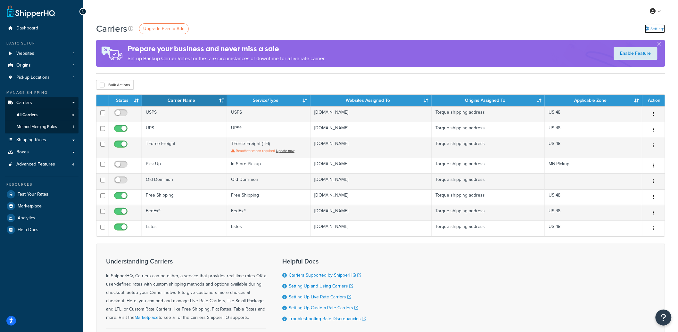
click at [651, 27] on link "Settings" at bounding box center [655, 28] width 20 height 9
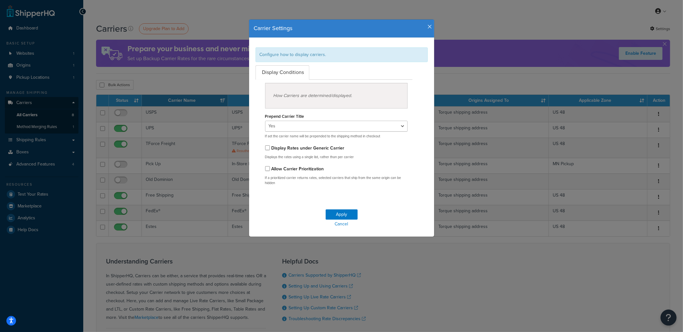
click at [430, 26] on div "Carrier Settings" at bounding box center [341, 29] width 185 height 18
click at [429, 27] on icon "button" at bounding box center [430, 27] width 4 height 6
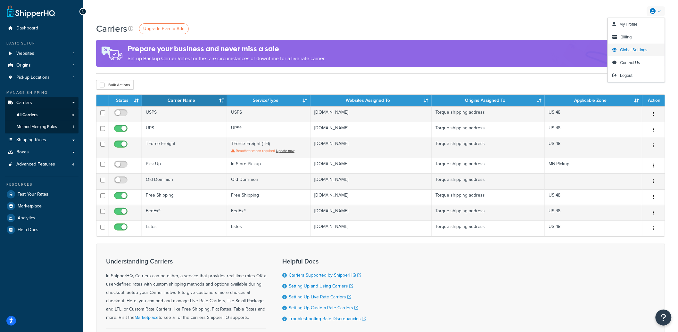
click at [632, 49] on span "Global Settings" at bounding box center [633, 50] width 27 height 6
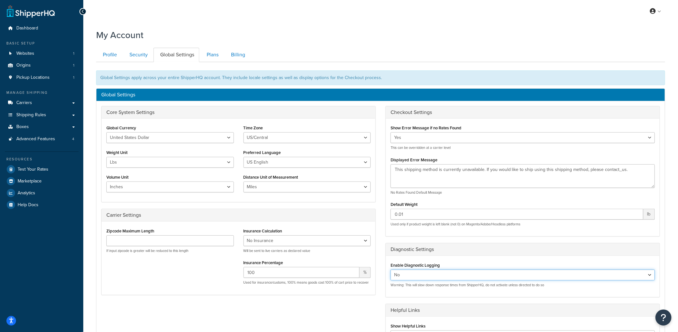
click at [415, 273] on select "Yes No" at bounding box center [522, 275] width 264 height 11
select select "true"
click at [390, 270] on select "Yes No" at bounding box center [522, 275] width 264 height 11
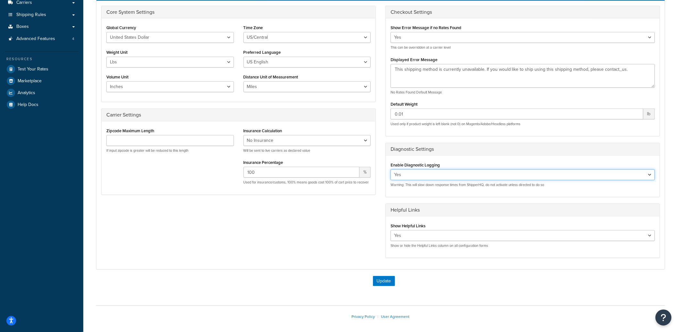
scroll to position [128, 0]
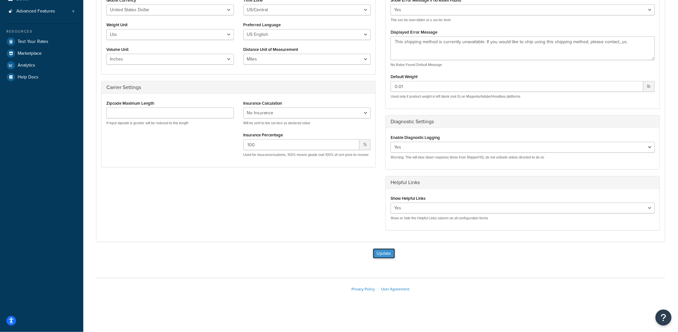
click at [373, 254] on button "Update" at bounding box center [384, 254] width 22 height 10
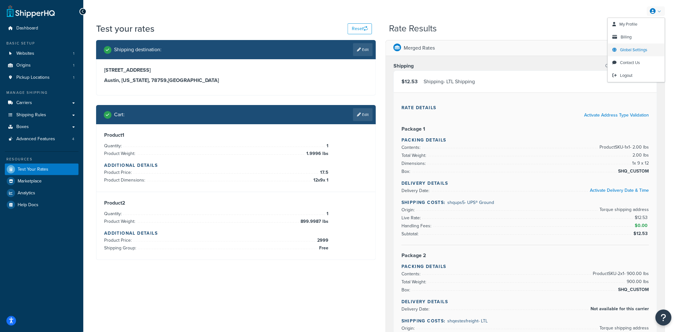
click at [639, 49] on span "Global Settings" at bounding box center [633, 50] width 27 height 6
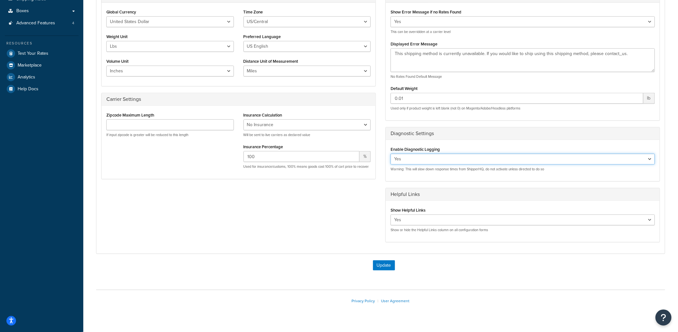
click at [436, 161] on select "Yes No" at bounding box center [522, 159] width 264 height 11
select select "false"
click at [390, 154] on select "Yes No" at bounding box center [522, 159] width 264 height 11
